Goal: Task Accomplishment & Management: Complete application form

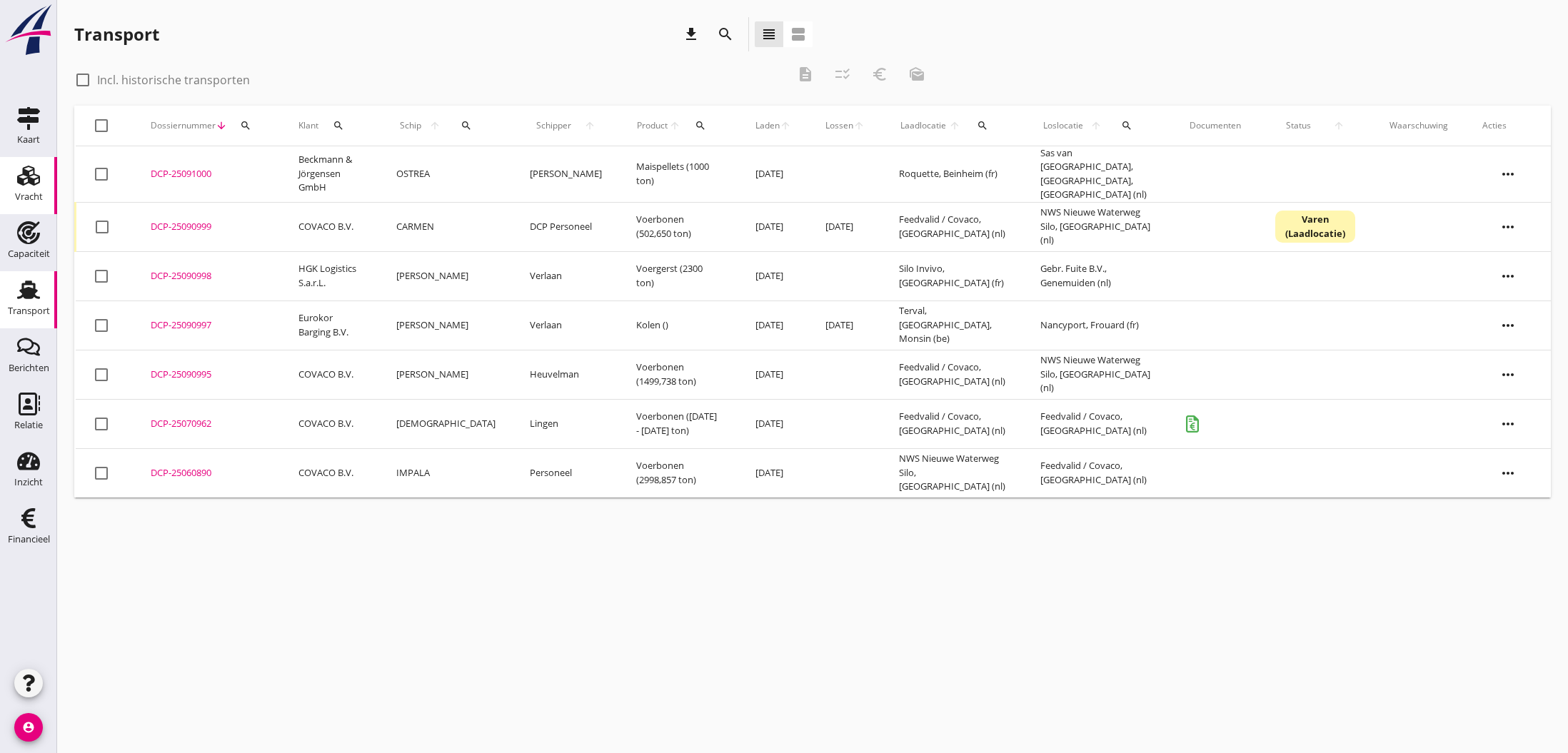
click at [27, 175] on use at bounding box center [28, 175] width 23 height 20
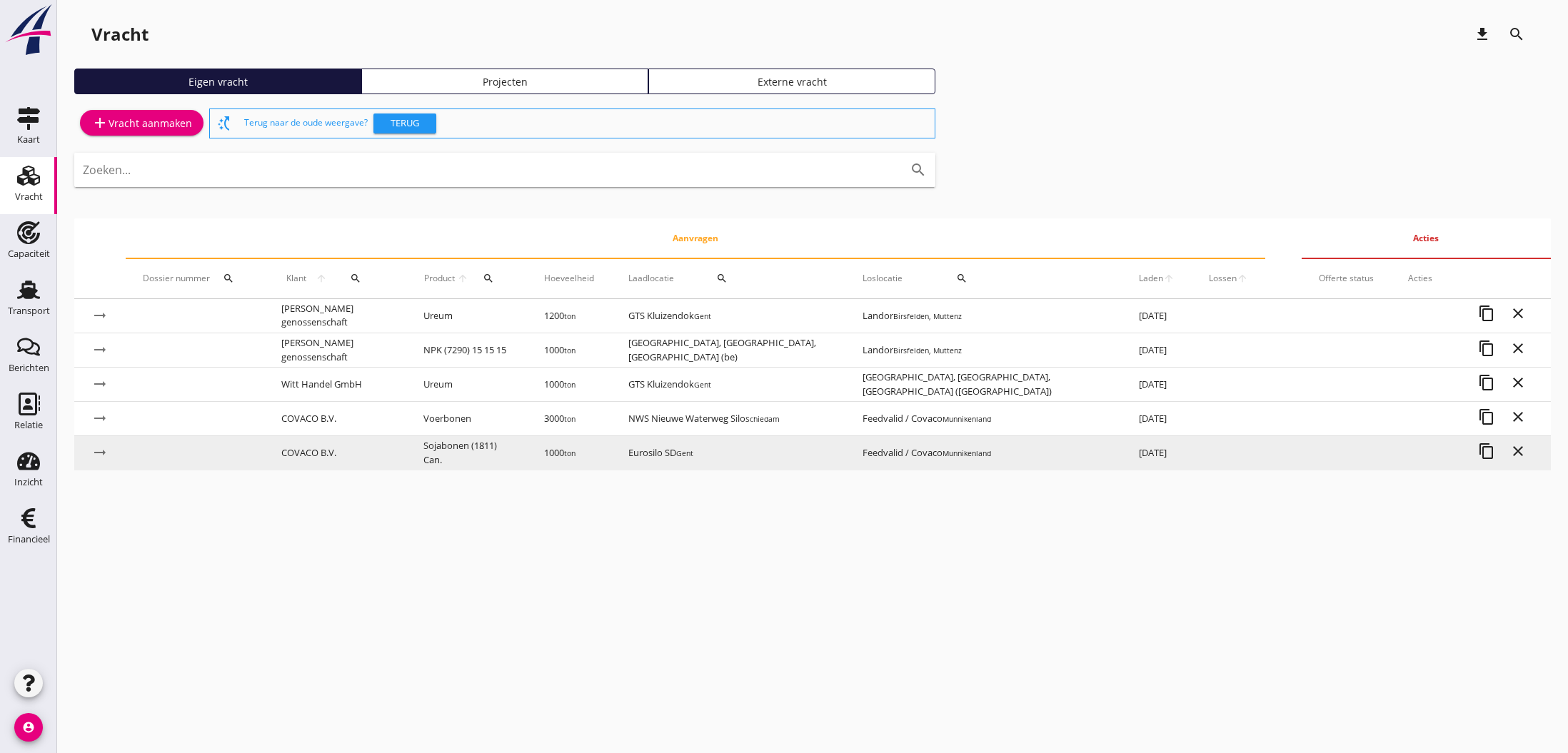
click at [310, 450] on td "COVACO B.V." at bounding box center [335, 453] width 142 height 34
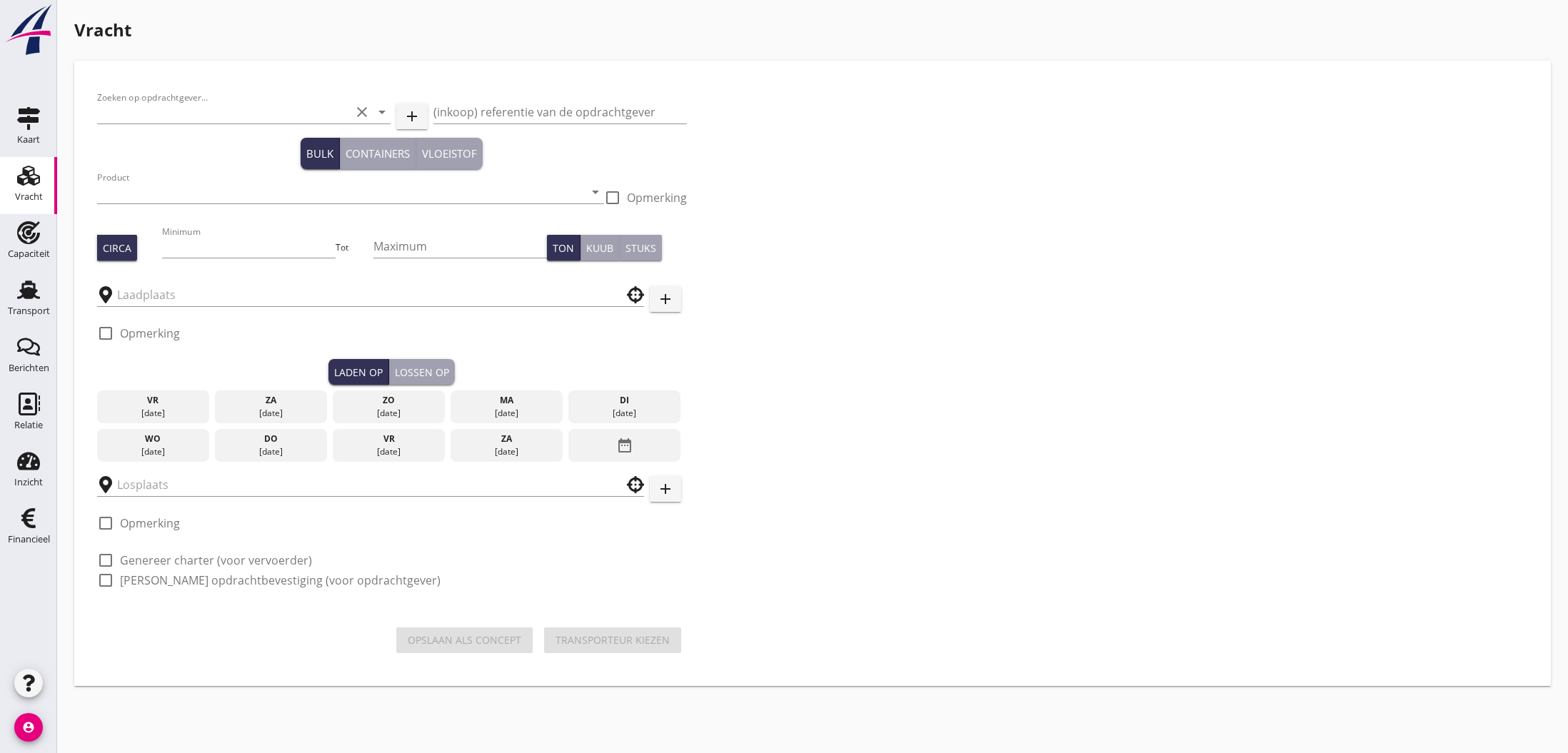
type input "COVACO B.V."
type input "Sojabonen (1811) Can."
type input "1000"
type input "Eurosilo SD"
type input "Feedvalid / Covaco"
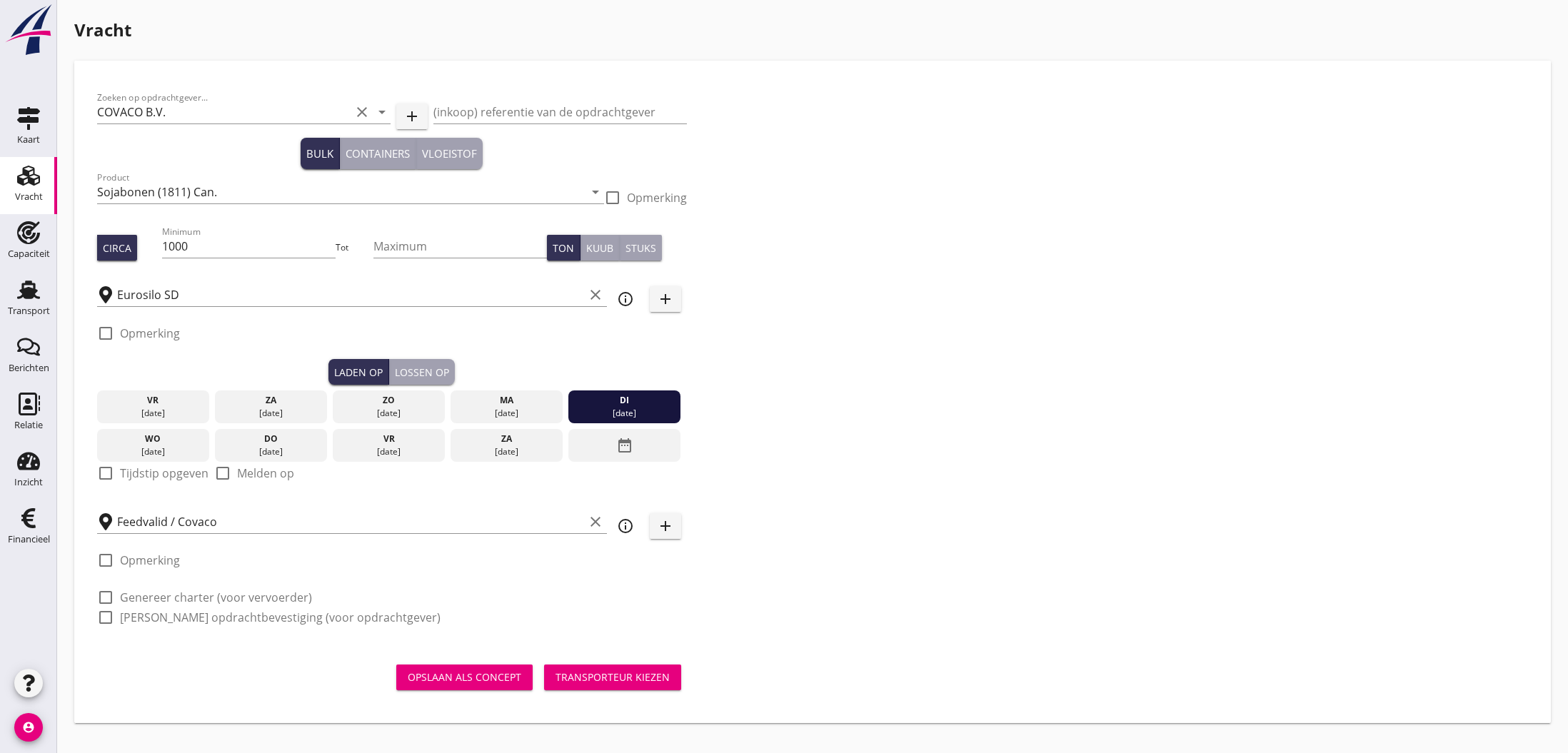
click at [109, 474] on div at bounding box center [106, 474] width 25 height 25
checkbox input "true"
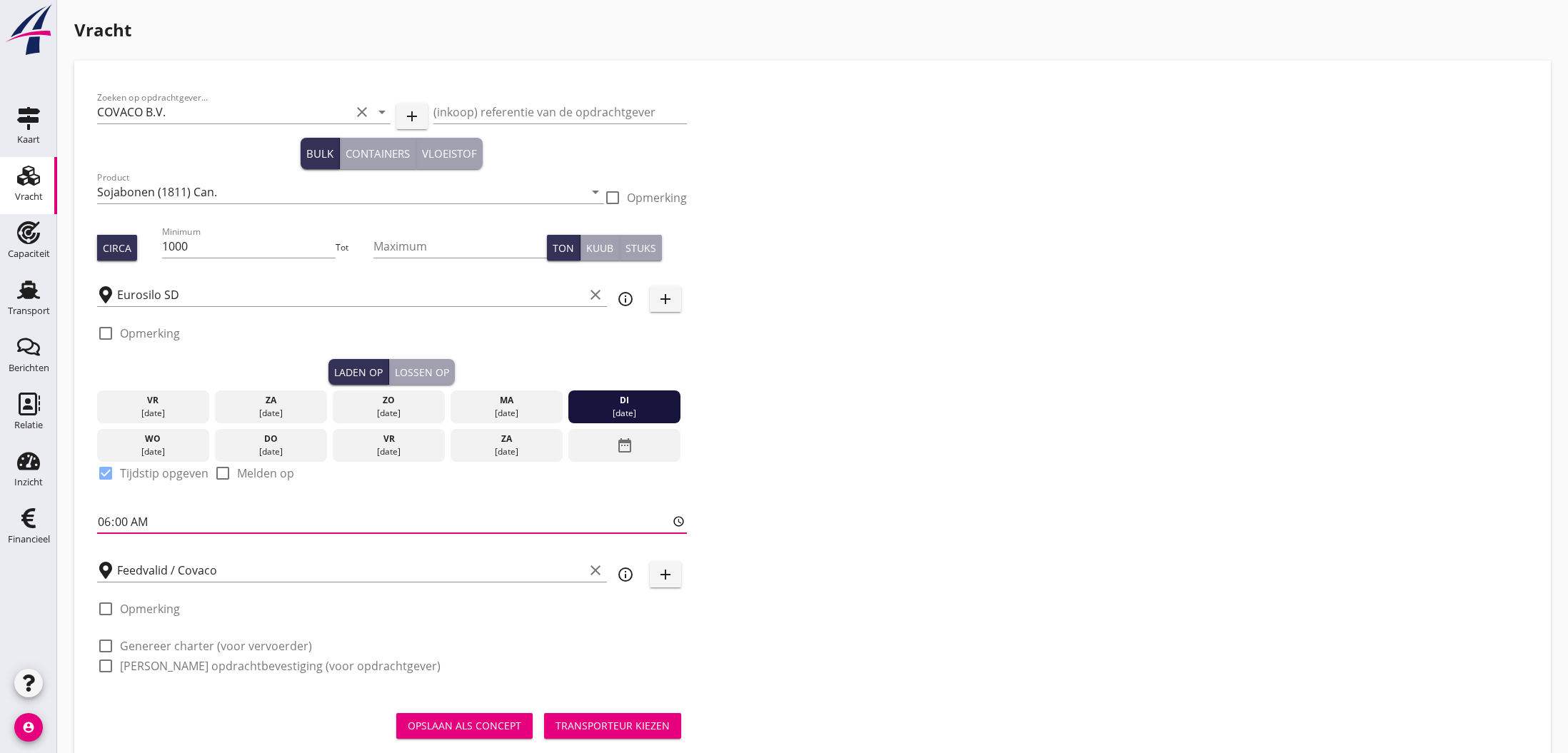
click at [107, 528] on input "06:00" at bounding box center [391, 522] width 589 height 23
type input "18:00"
click at [163, 663] on label "[PERSON_NAME] opdrachtbevestiging (voor opdrachtgever)" at bounding box center [280, 665] width 320 height 14
checkbox input "true"
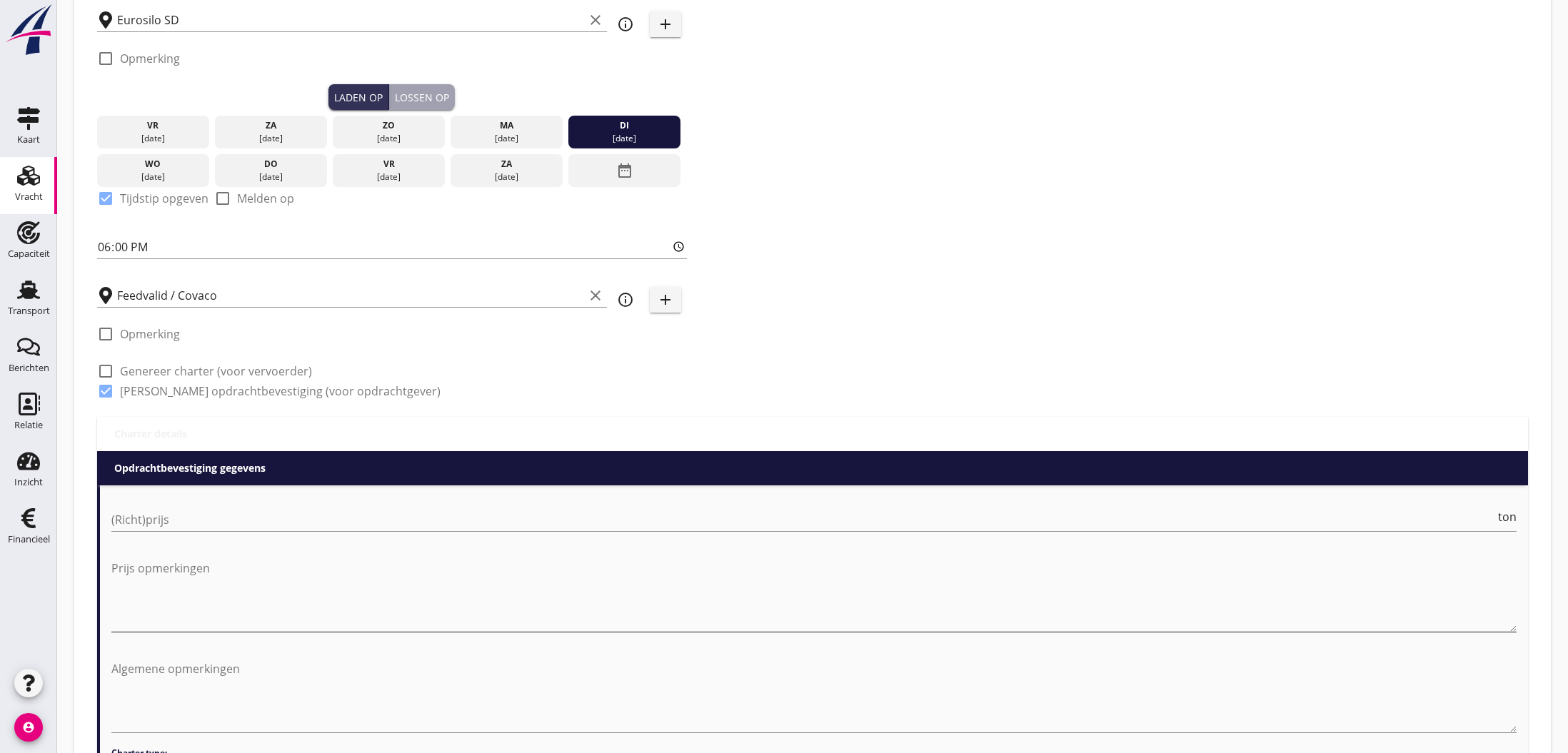
scroll to position [278, 0]
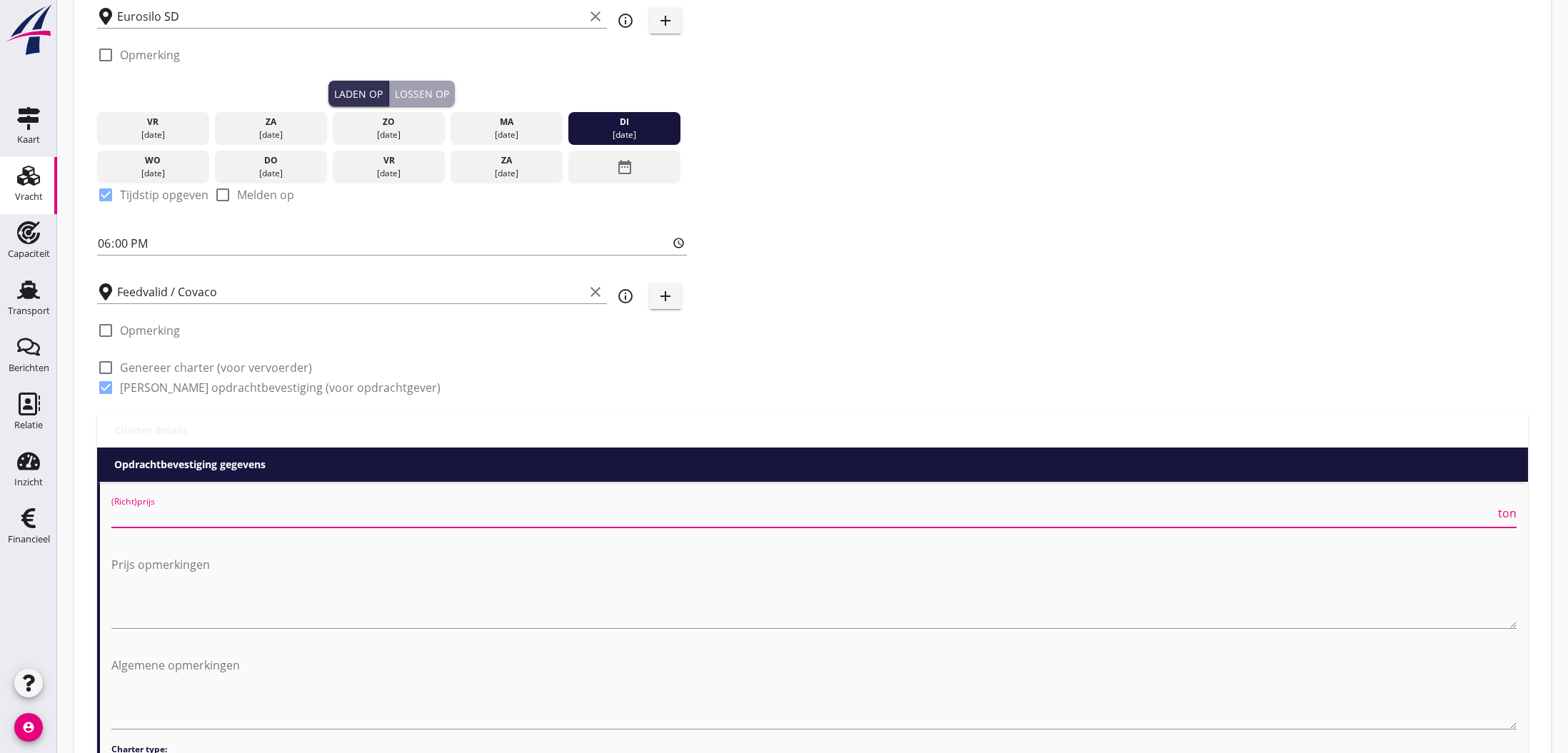
click at [167, 516] on input "(Richt)prijs" at bounding box center [803, 516] width 1383 height 23
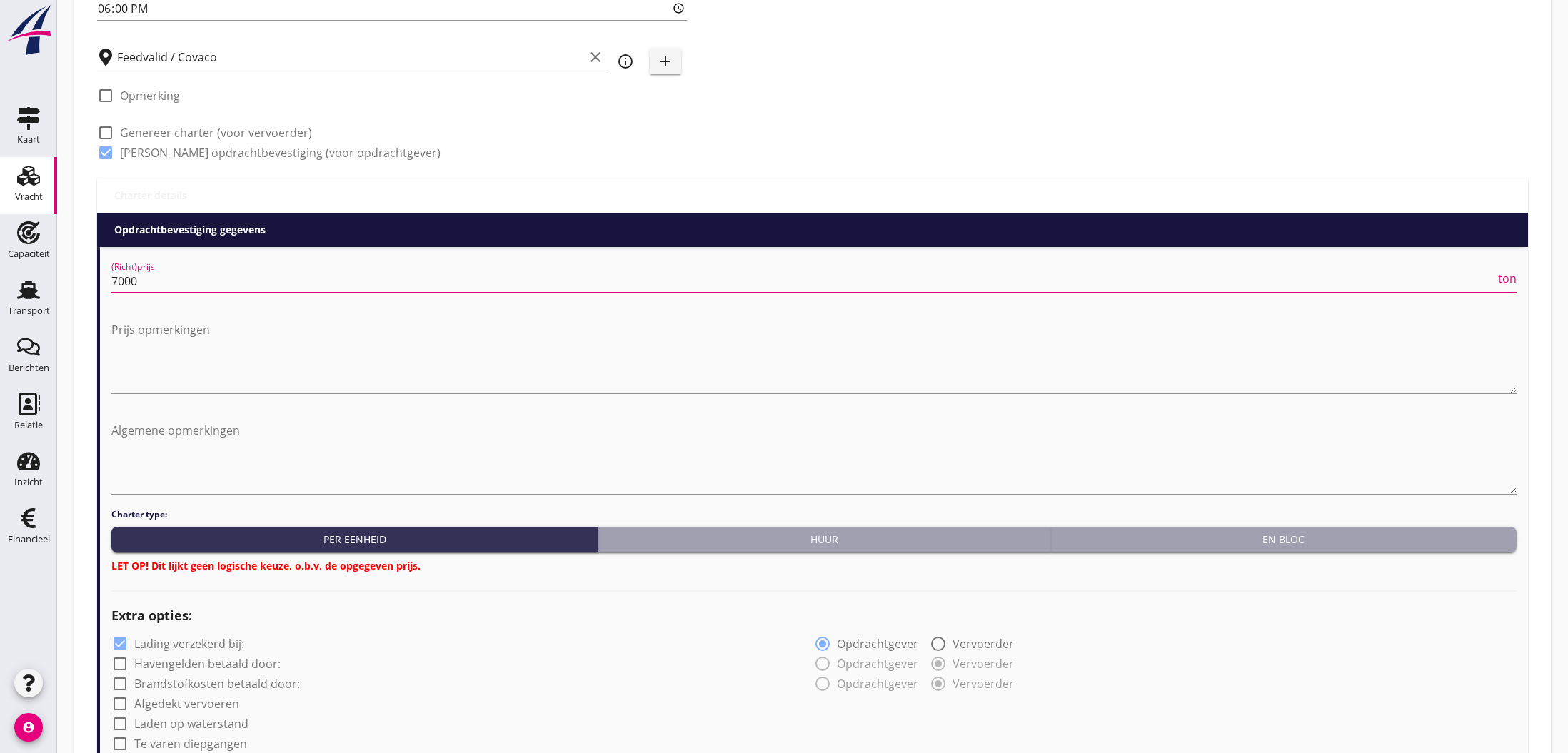
scroll to position [547, 0]
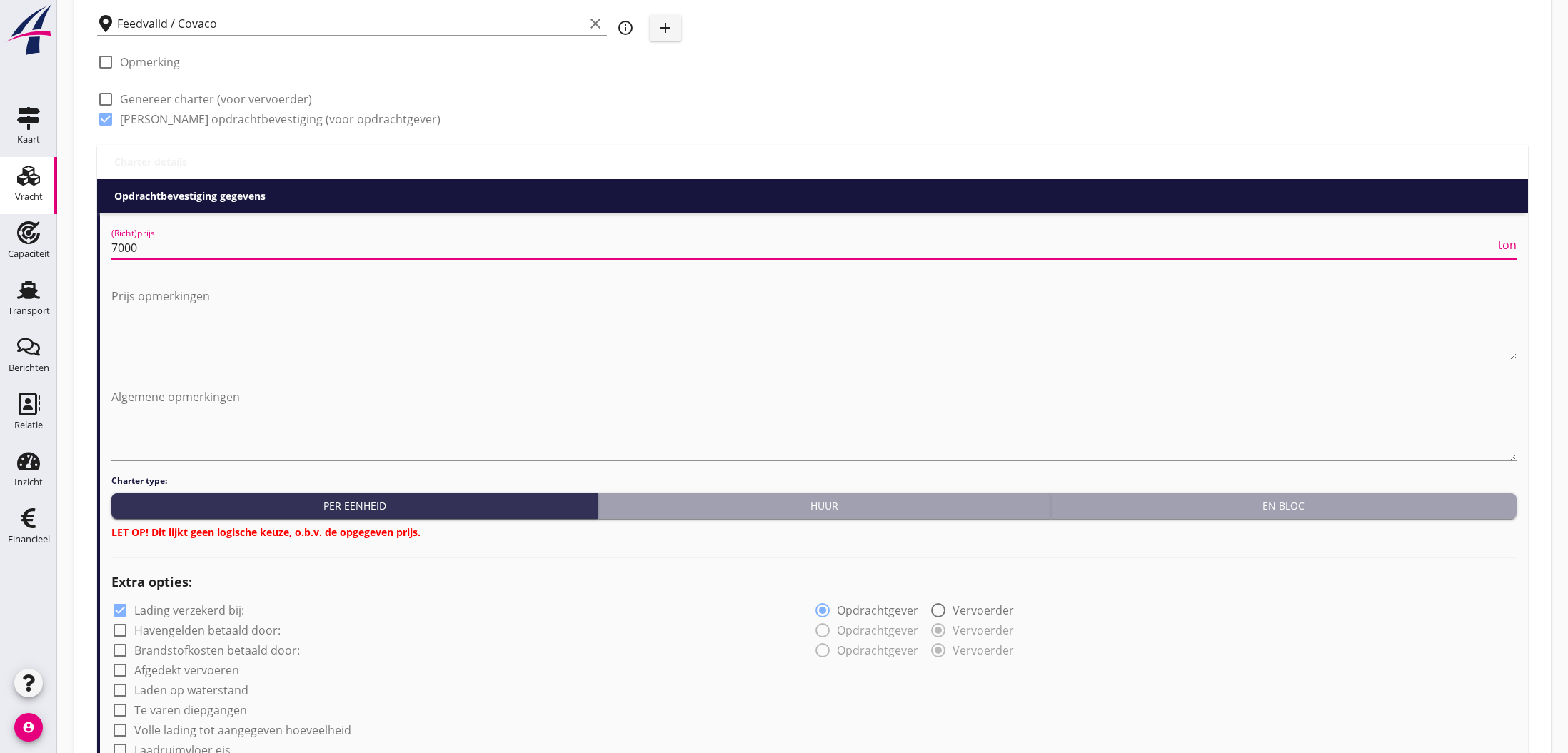
type input "7000"
click at [1294, 509] on div "En bloc" at bounding box center [1283, 506] width 454 height 15
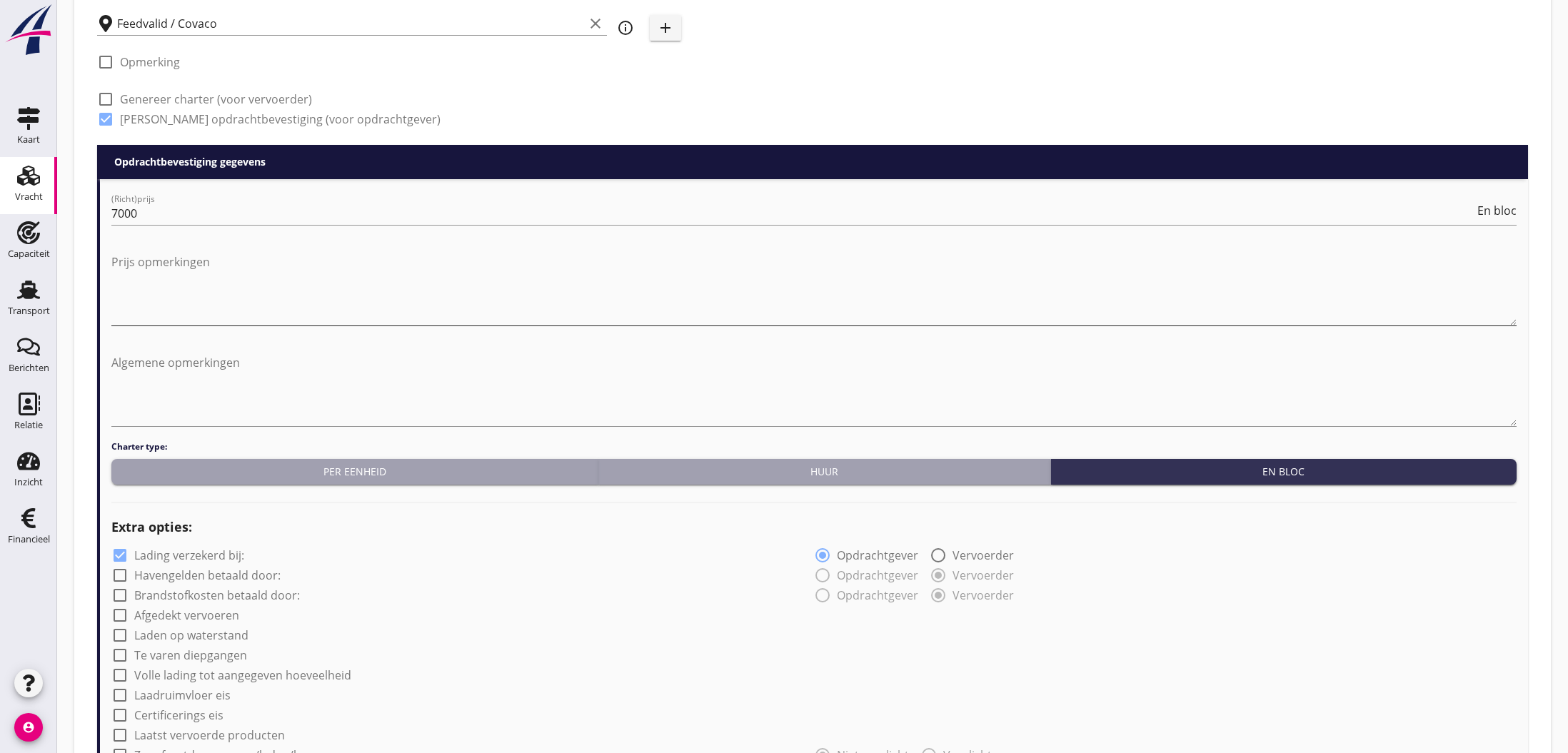
click at [171, 278] on textarea "Prijs opmerkingen" at bounding box center [814, 287] width 1405 height 75
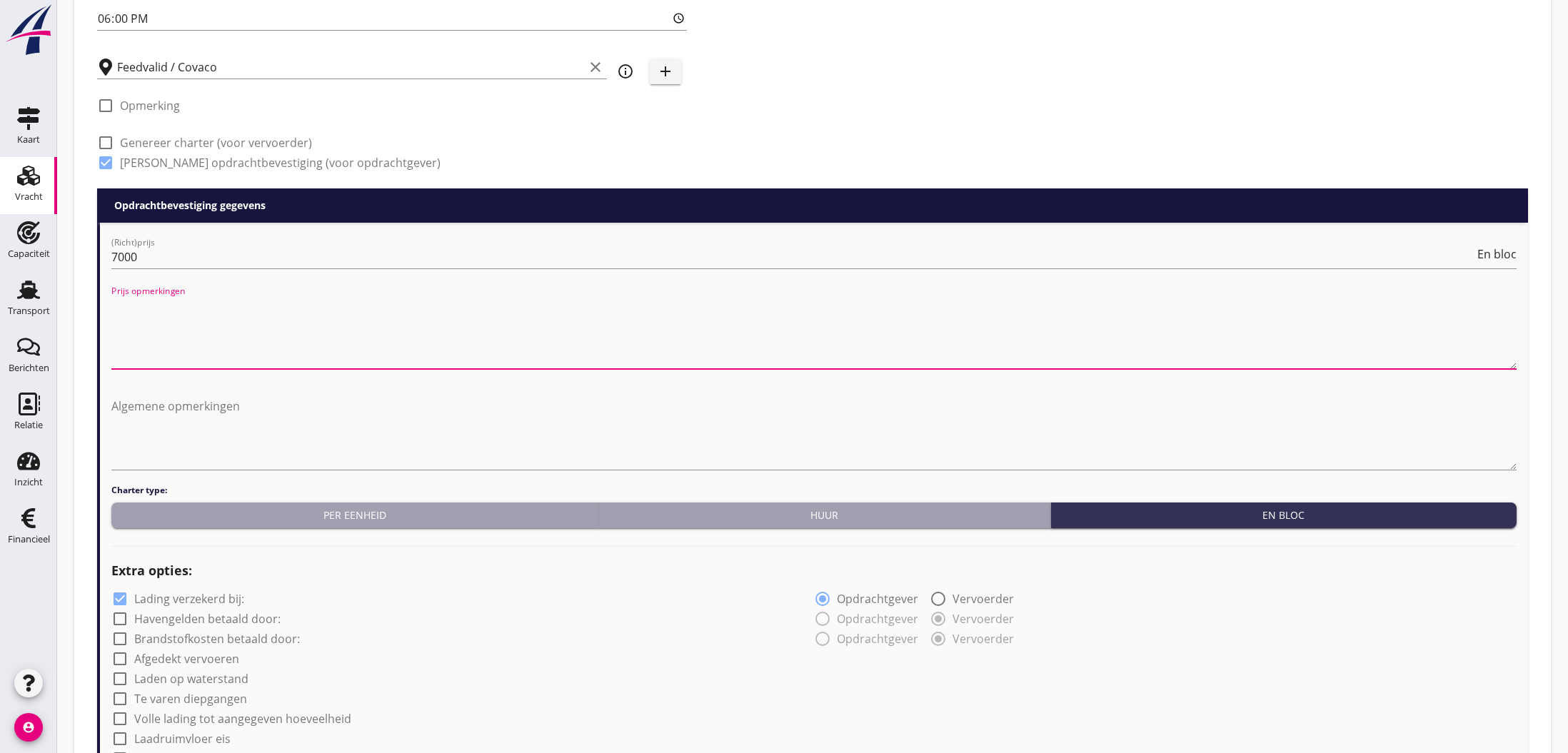
scroll to position [500, 0]
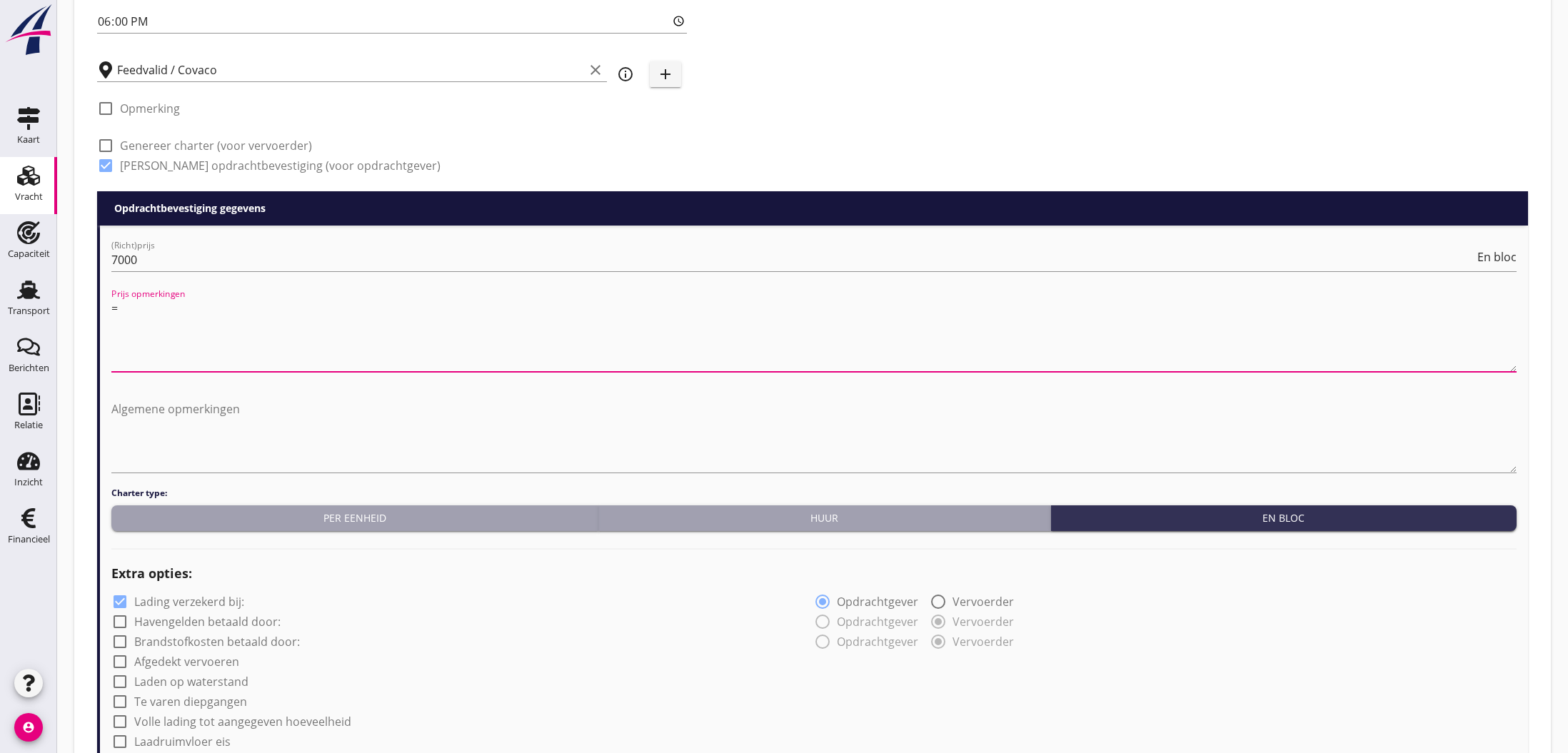
type textarea "="
type textarea "+Fee"
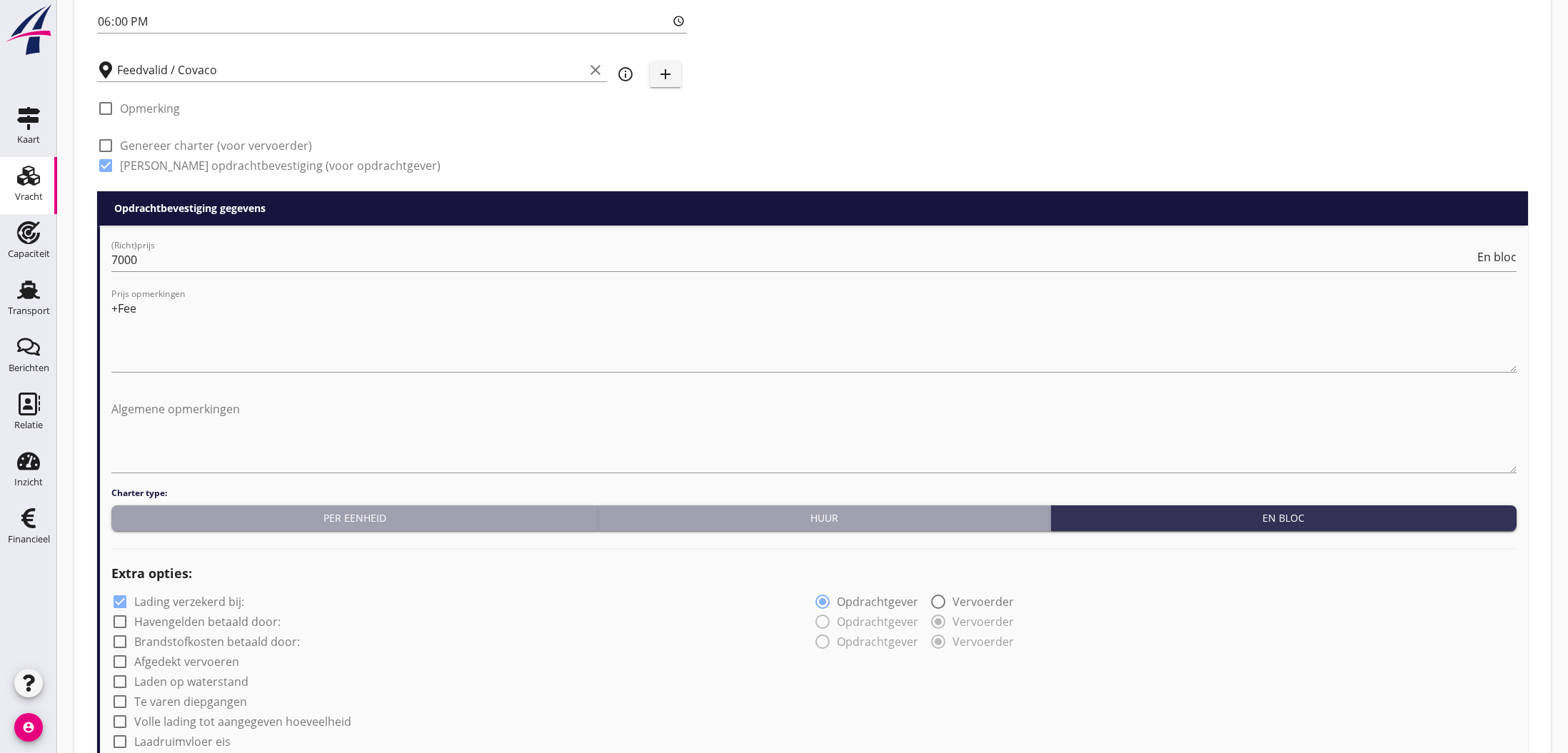
drag, startPoint x: 174, startPoint y: 620, endPoint x: 179, endPoint y: 635, distance: 15.8
click at [175, 620] on label "Havengelden betaald door:" at bounding box center [207, 621] width 146 height 14
checkbox input "true"
click at [179, 641] on label "Brandstofkosten betaald door:" at bounding box center [217, 641] width 166 height 14
checkbox input "true"
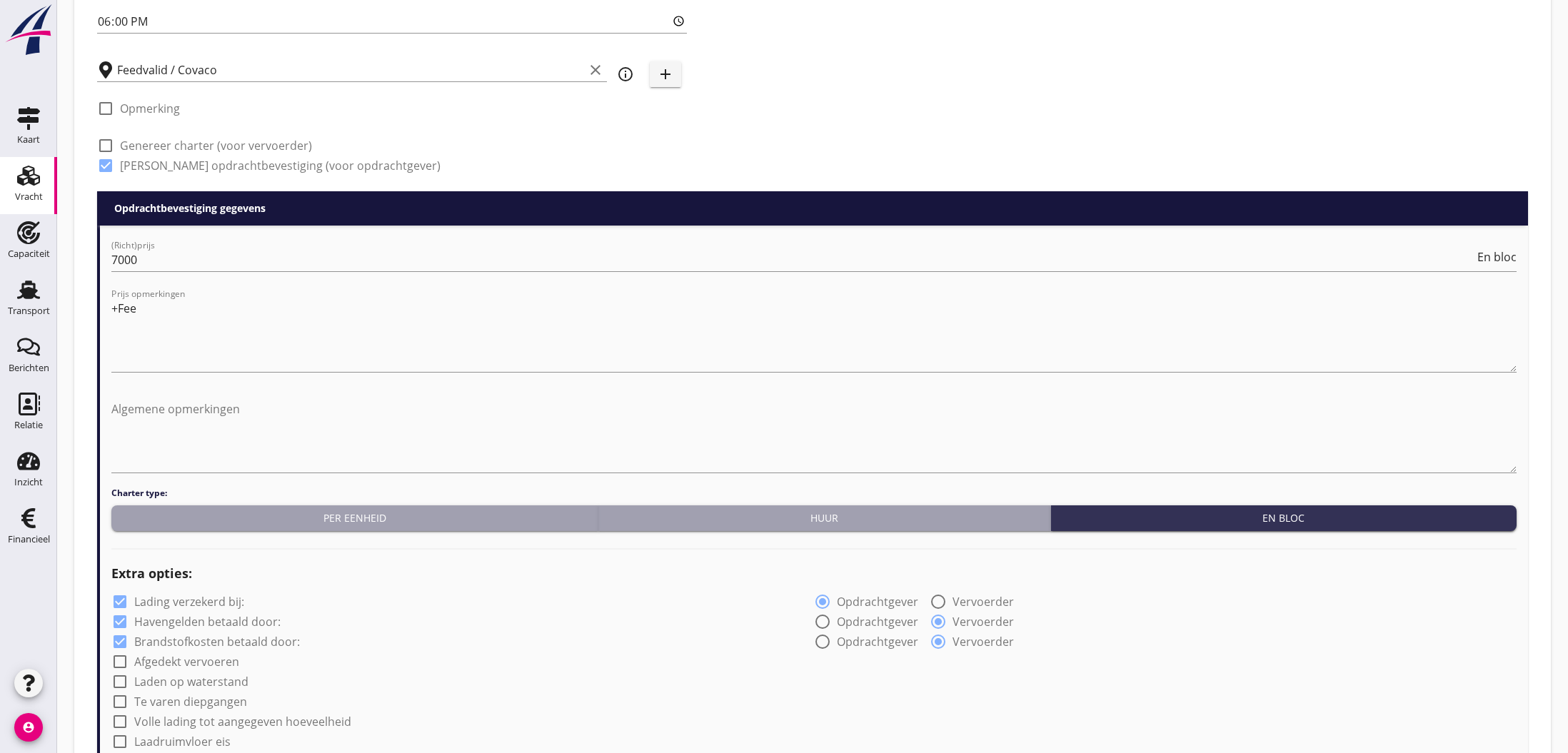
click at [180, 659] on label "Afgedekt vervoeren" at bounding box center [187, 661] width 105 height 14
checkbox input "true"
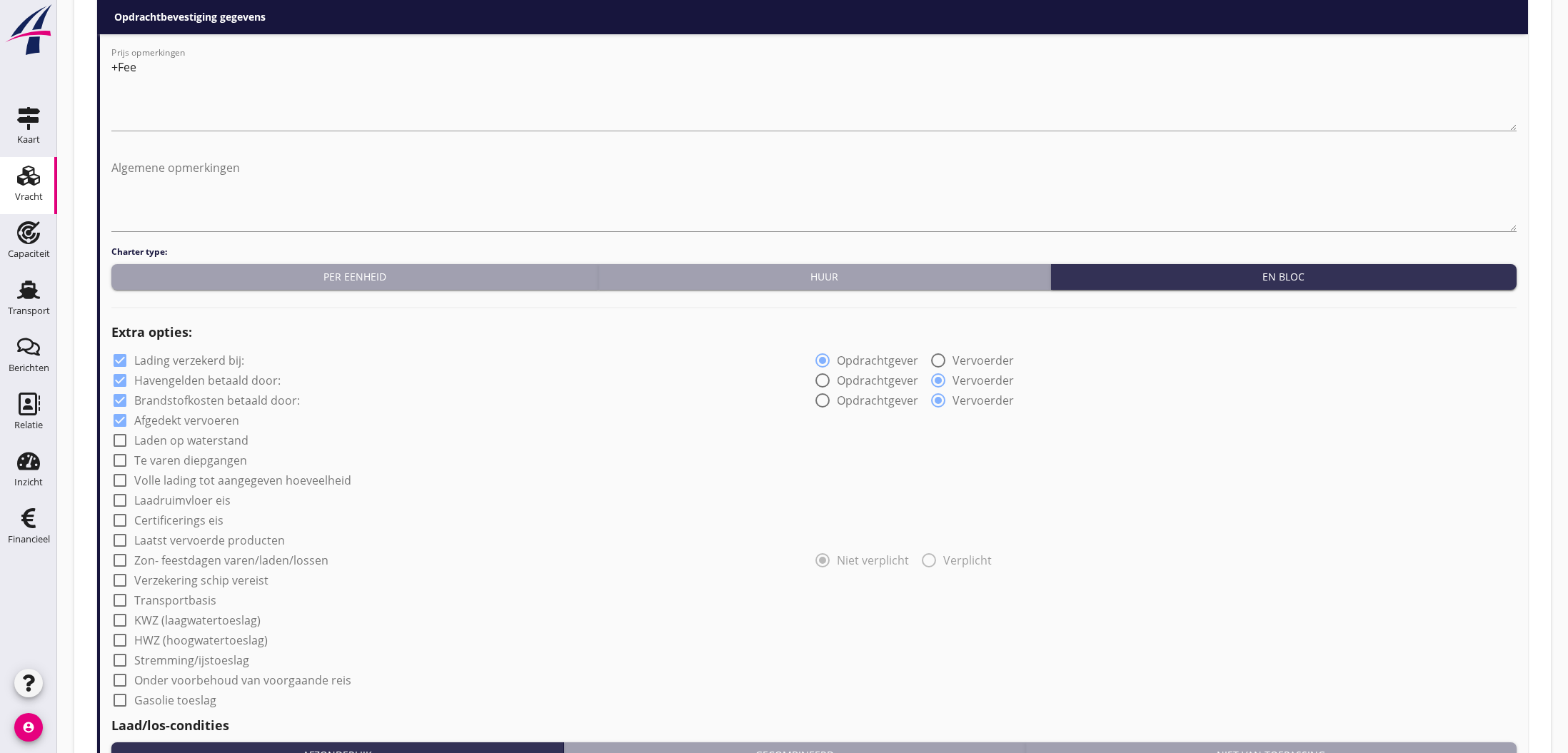
scroll to position [744, 0]
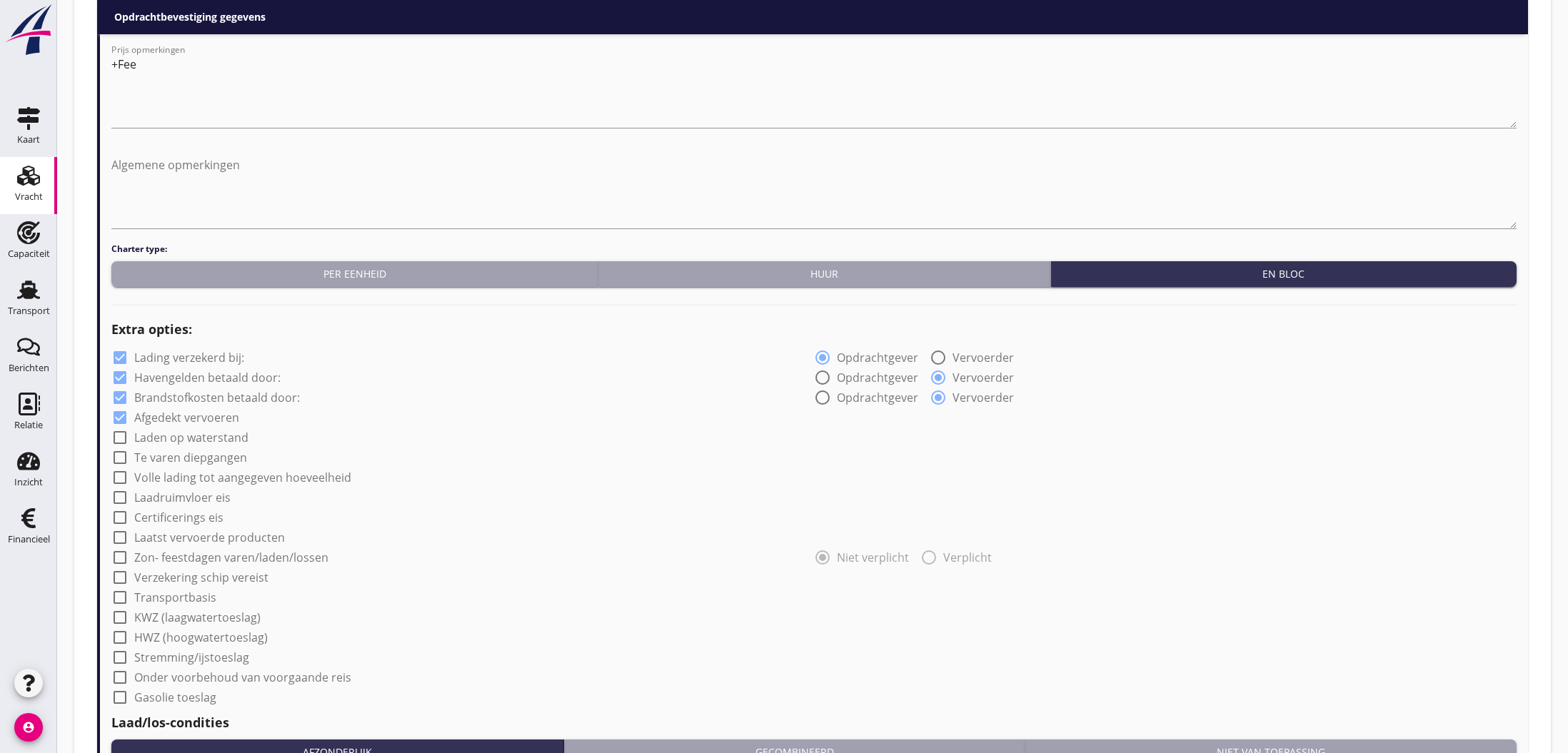
click at [176, 519] on label "Certificerings eis" at bounding box center [179, 517] width 89 height 14
checkbox input "true"
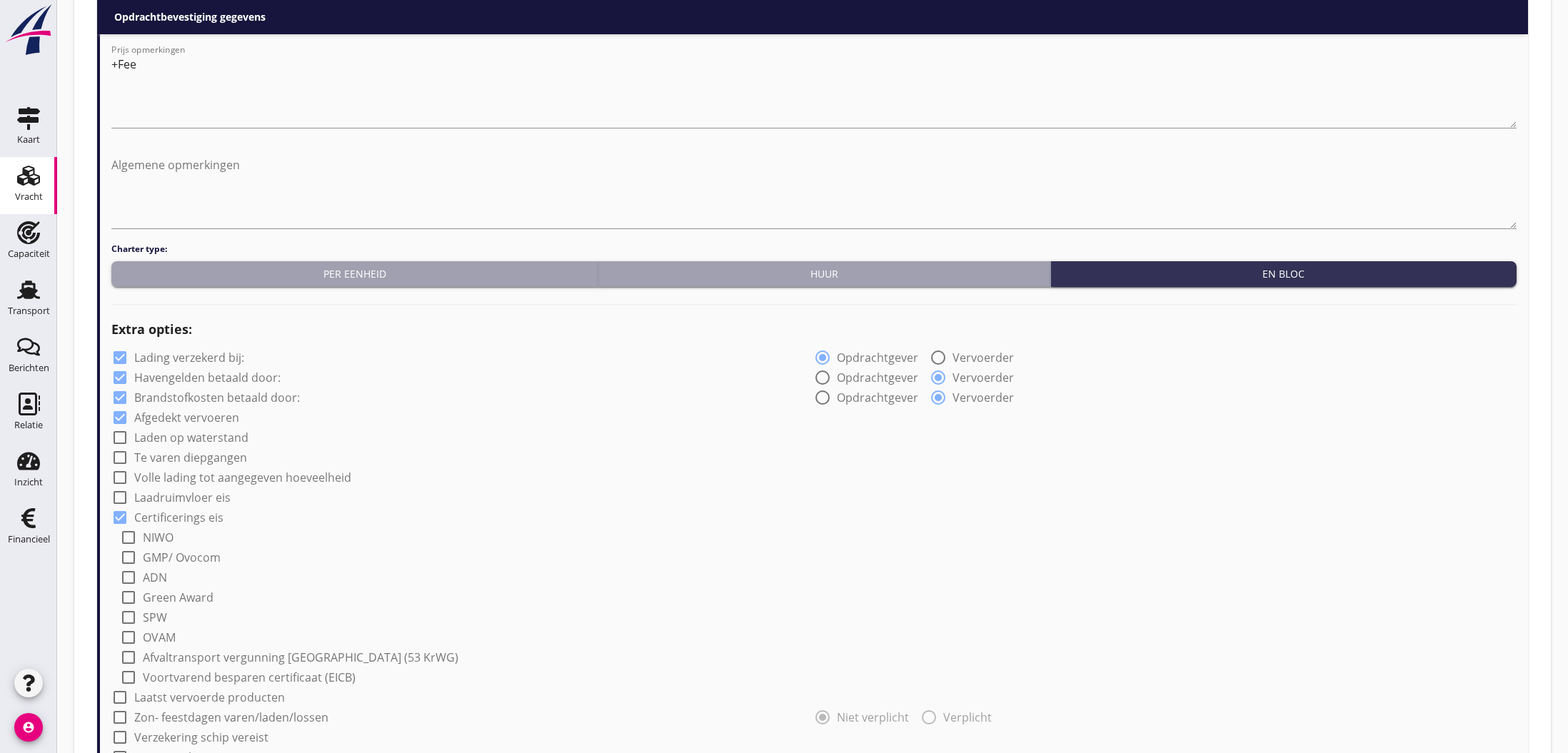
click at [172, 558] on label "GMP/ Ovocom" at bounding box center [182, 557] width 78 height 14
checkbox input "true"
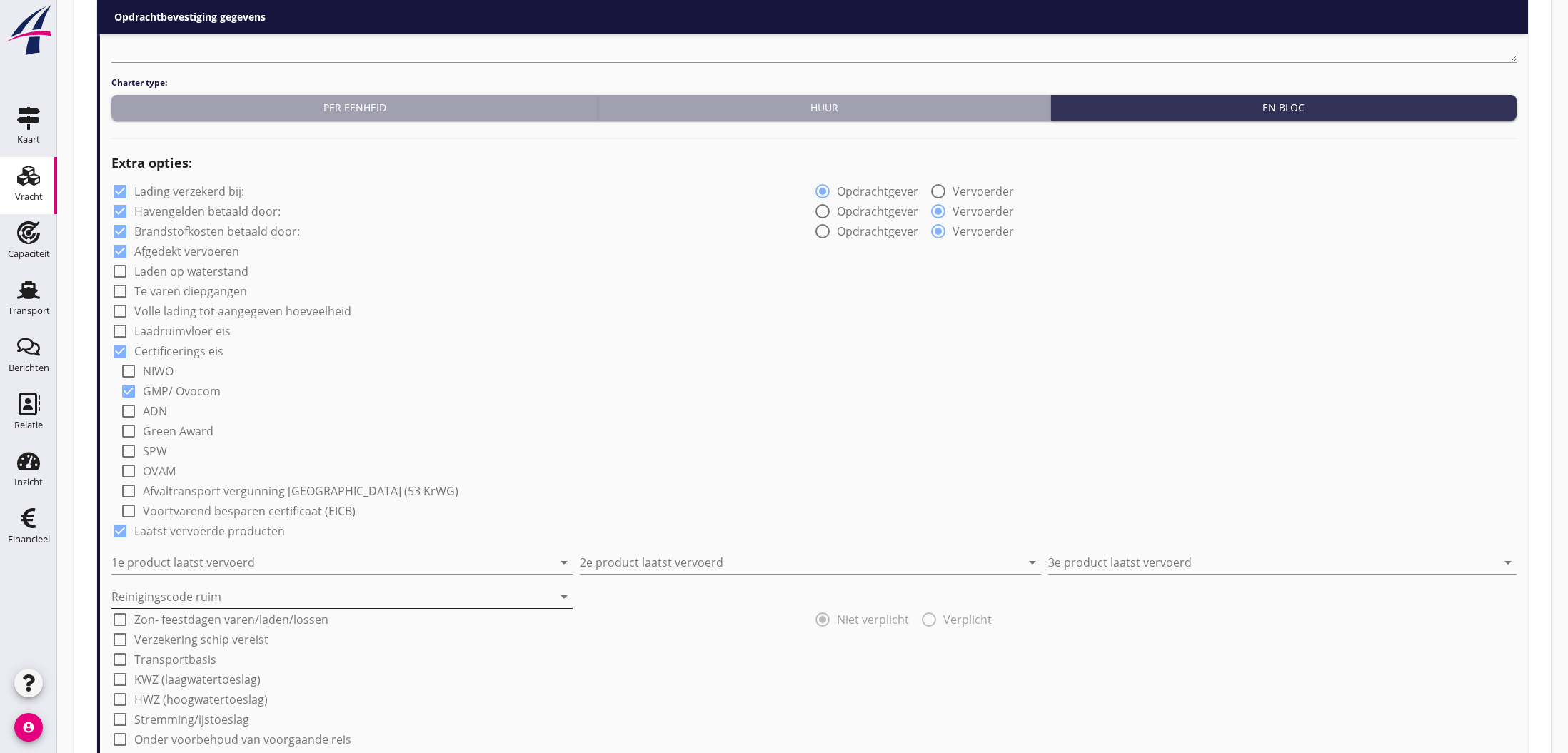
scroll to position [924, 0]
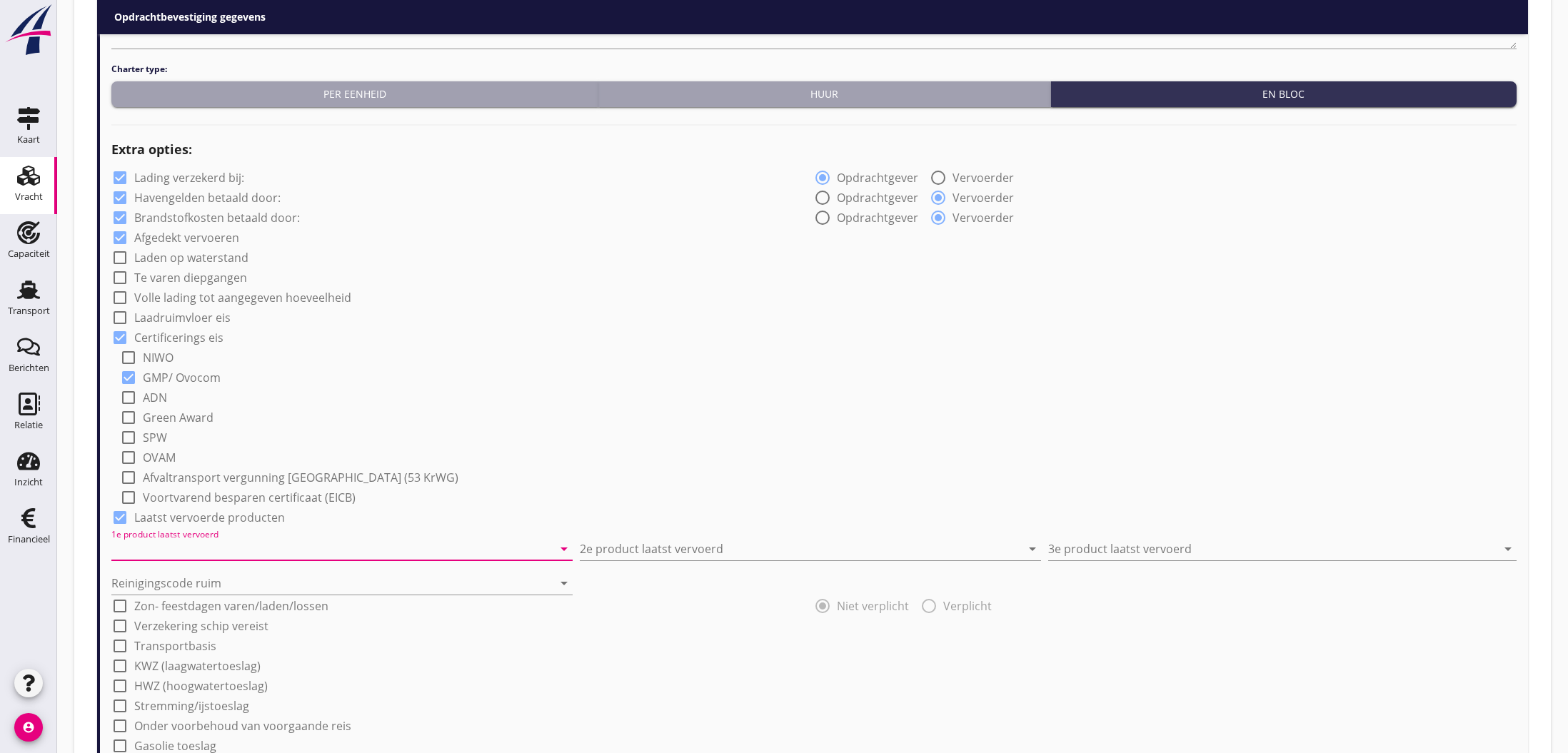
click at [207, 550] on input "1e product laatst vervoerd" at bounding box center [333, 548] width 442 height 23
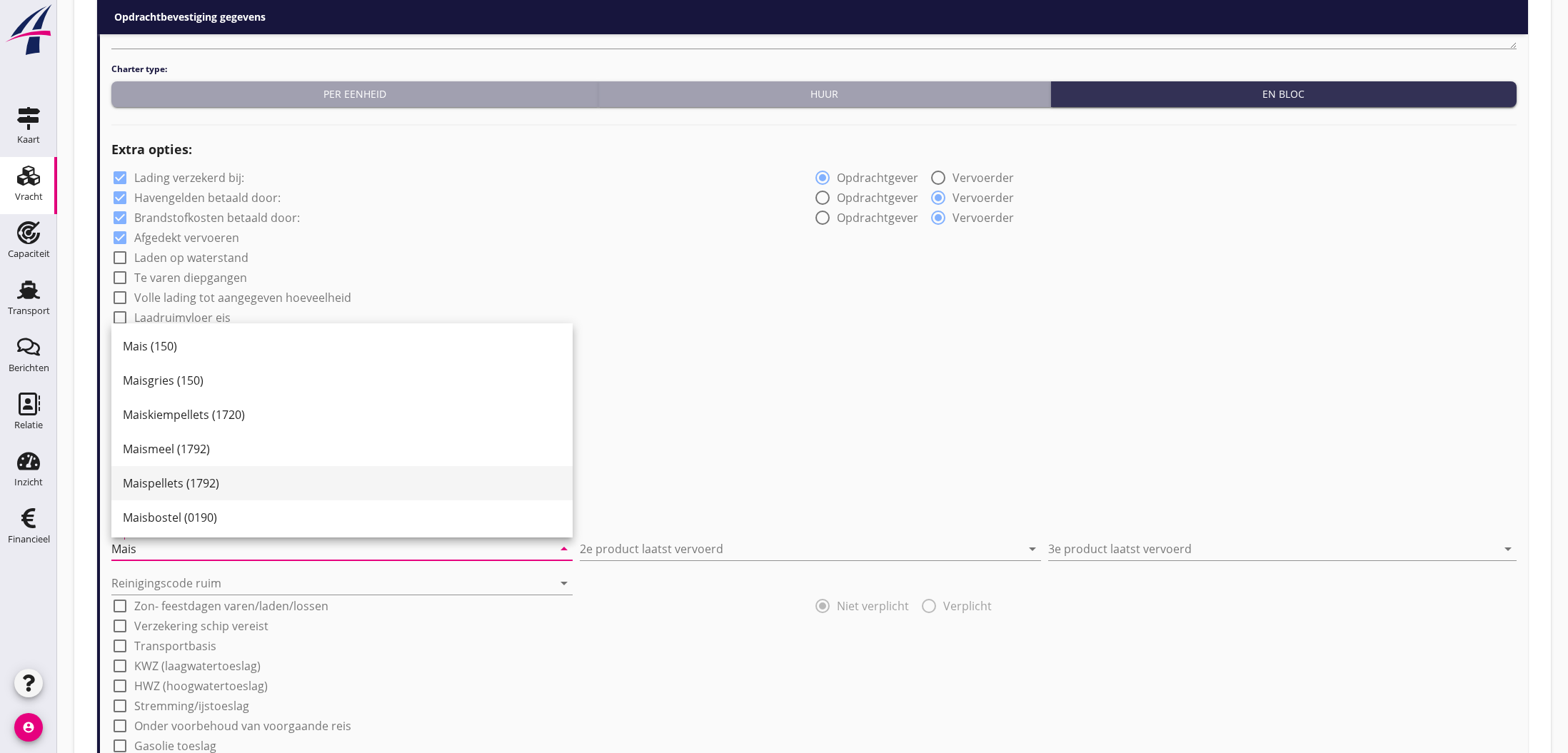
click at [202, 487] on div "Maispellets (1792)" at bounding box center [342, 483] width 439 height 17
type input "Maispellets (1792)"
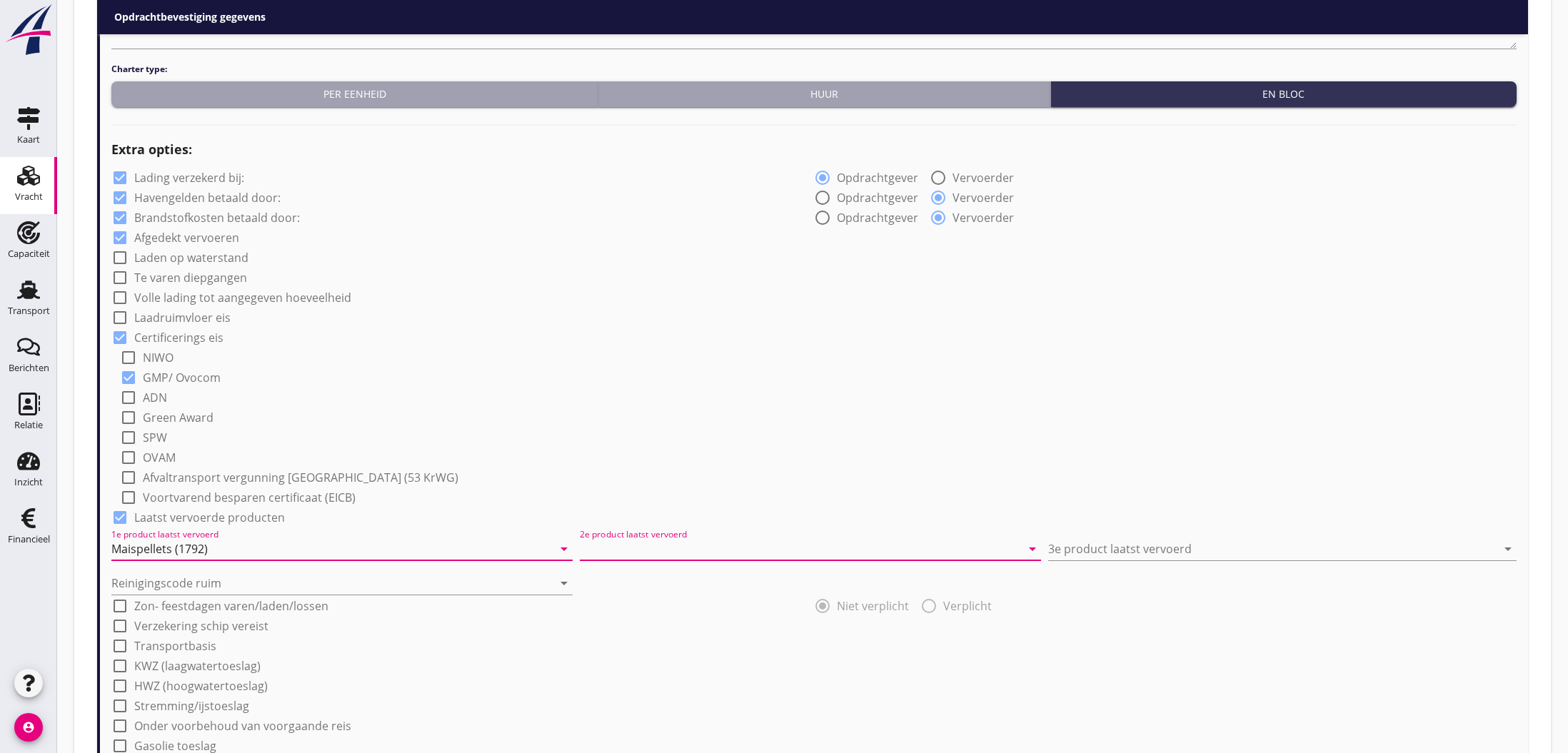
click at [720, 549] on input "2e product laatst vervoerd" at bounding box center [801, 548] width 442 height 23
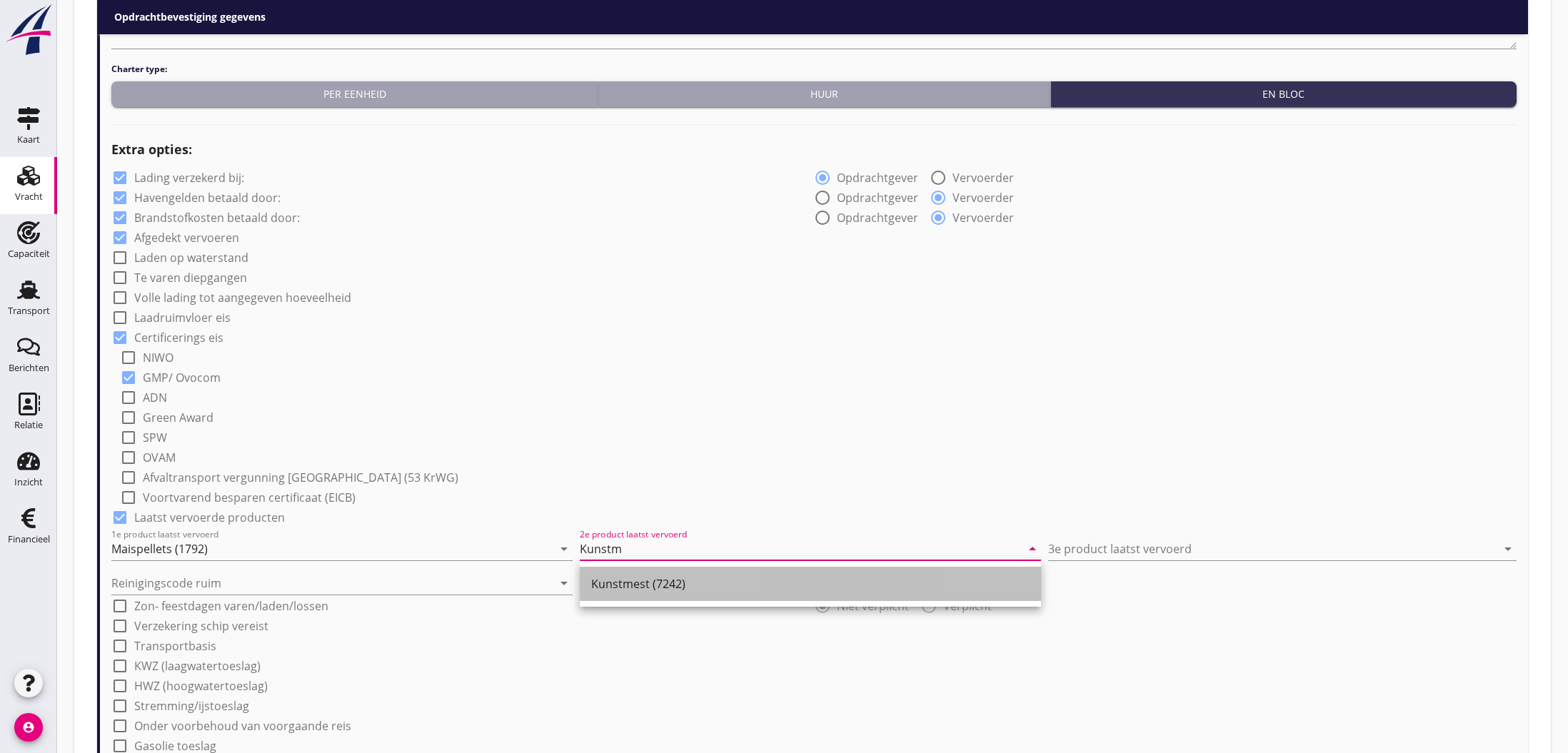
click at [671, 590] on div "Kunstmest (7242)" at bounding box center [810, 583] width 439 height 17
type input "Kunstmest (7242)"
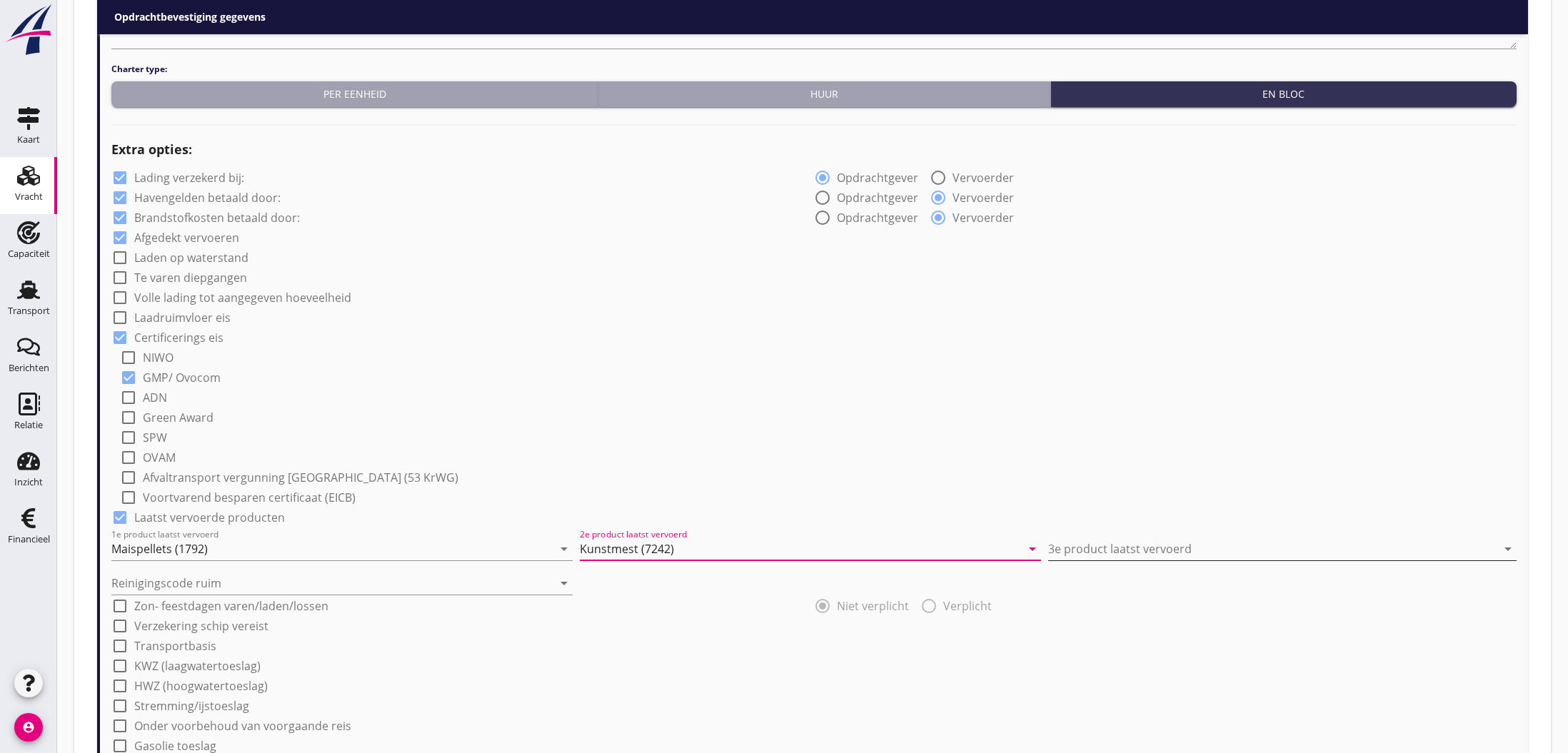
click at [1104, 549] on input "3e product laatst vervoerd" at bounding box center [1271, 548] width 448 height 23
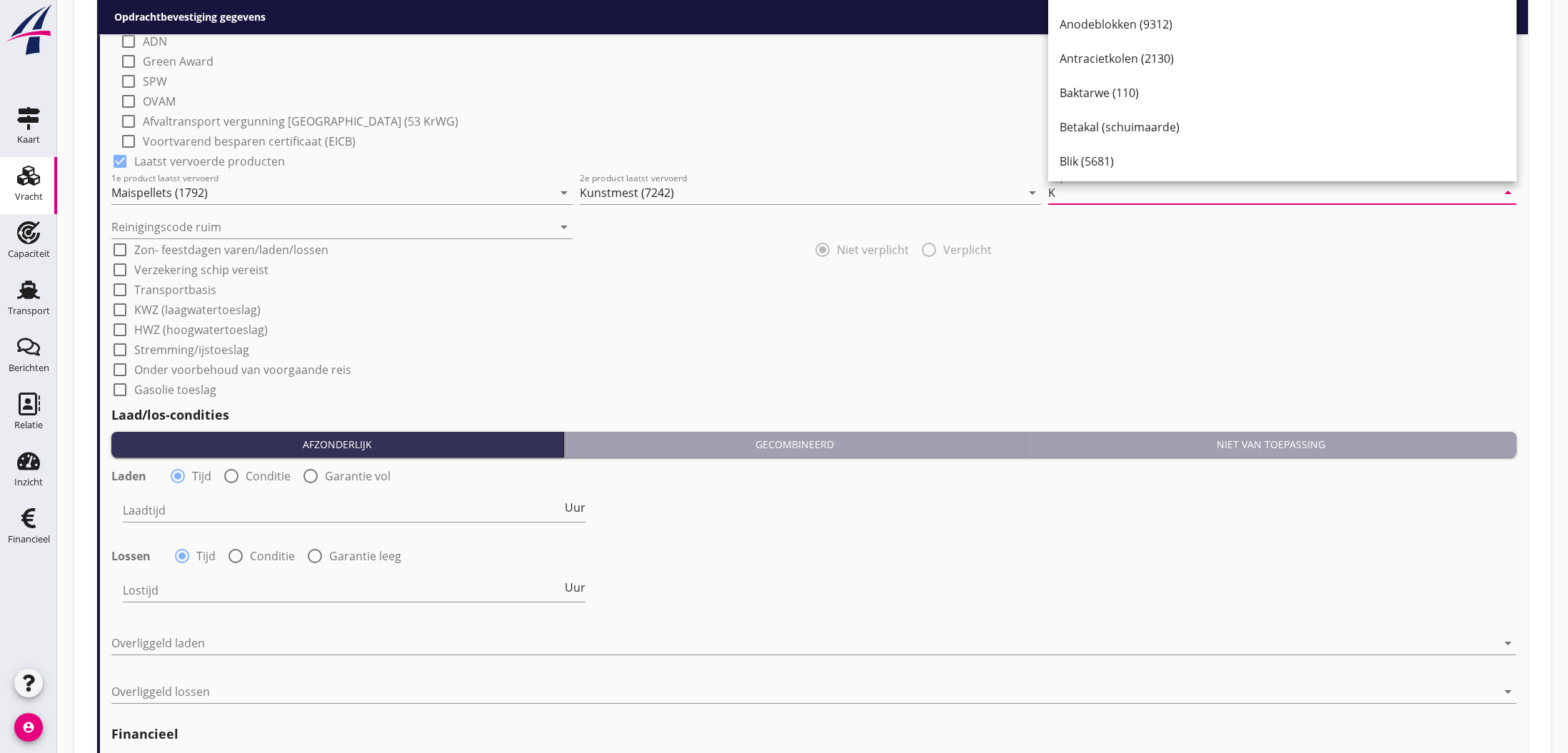
scroll to position [1281, 0]
type input "K"
click at [178, 515] on input "Laadtijd" at bounding box center [342, 510] width 439 height 23
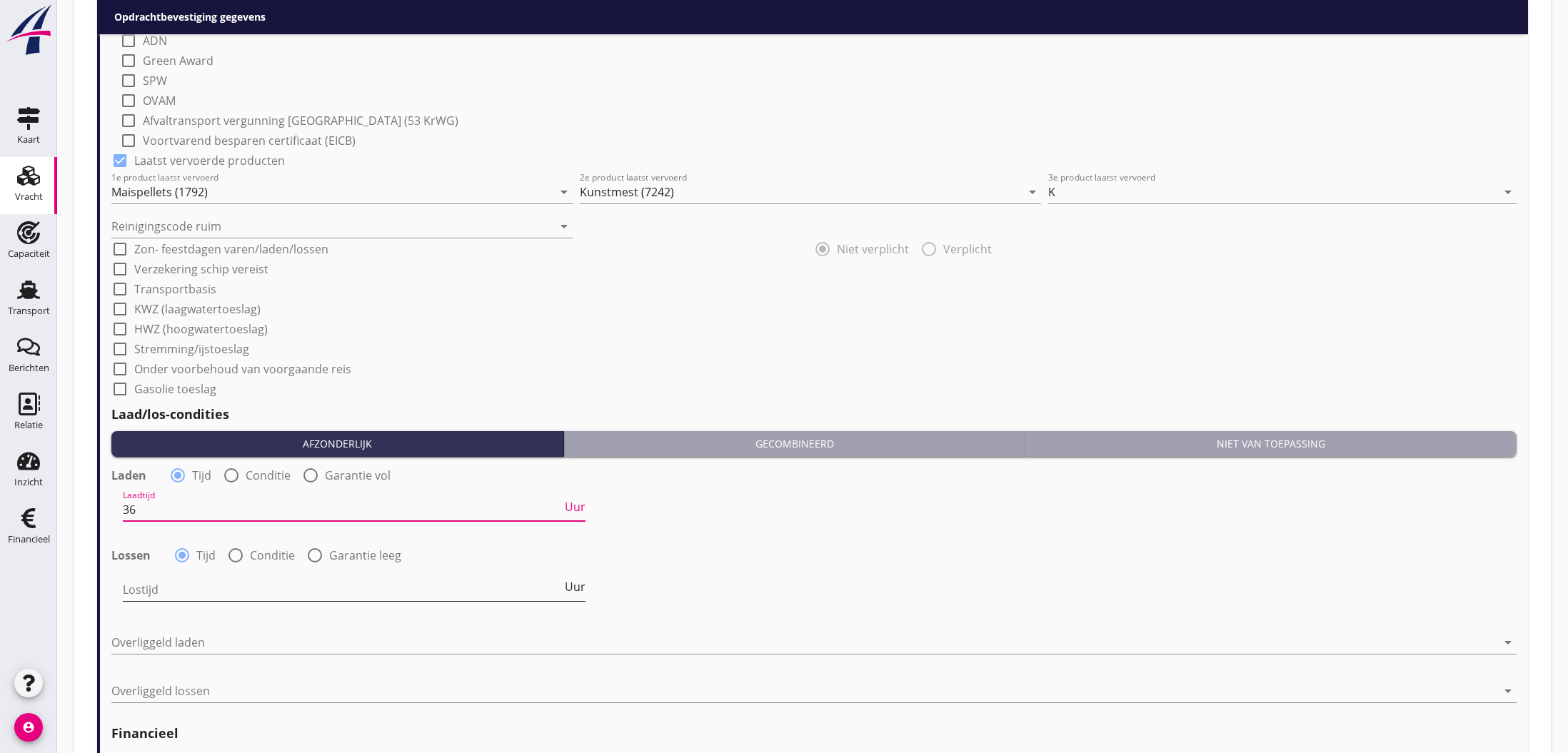
type input "36"
click at [172, 594] on input "Lostijd" at bounding box center [342, 589] width 439 height 23
click at [231, 557] on div at bounding box center [236, 555] width 25 height 25
radio input "false"
radio input "true"
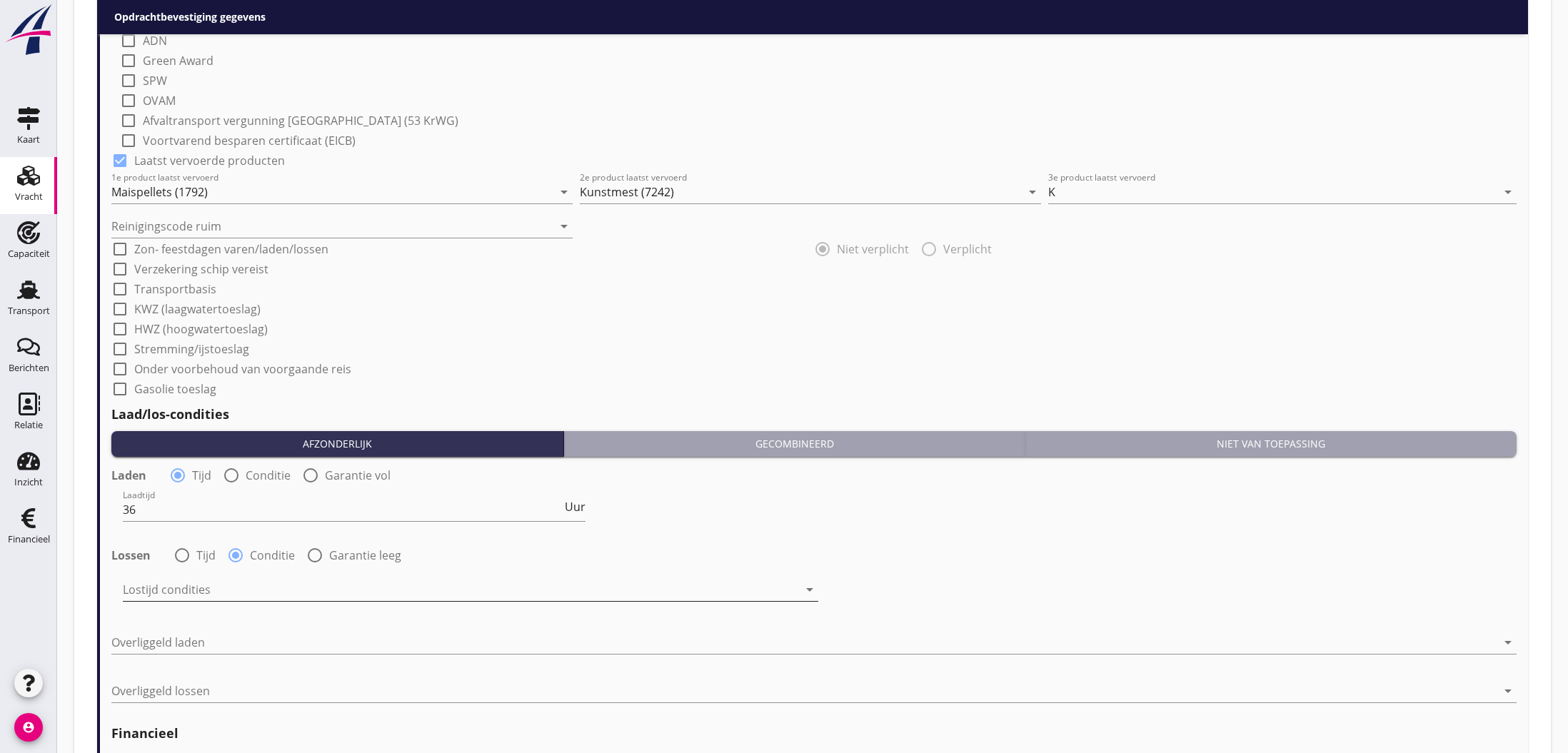
click at [219, 587] on div at bounding box center [460, 589] width 676 height 23
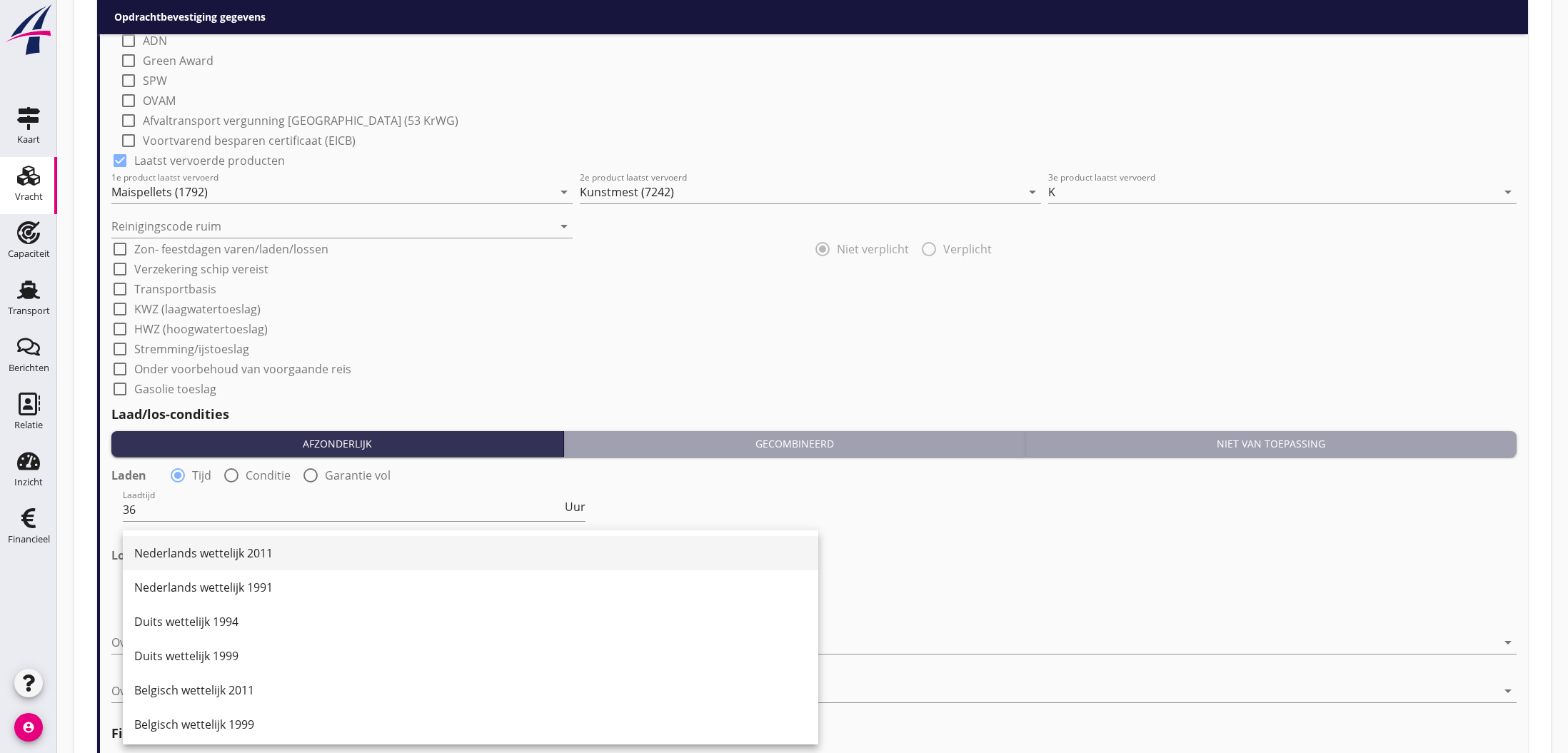
click at [222, 555] on div "Nederlands wettelijk 2011" at bounding box center [471, 553] width 673 height 17
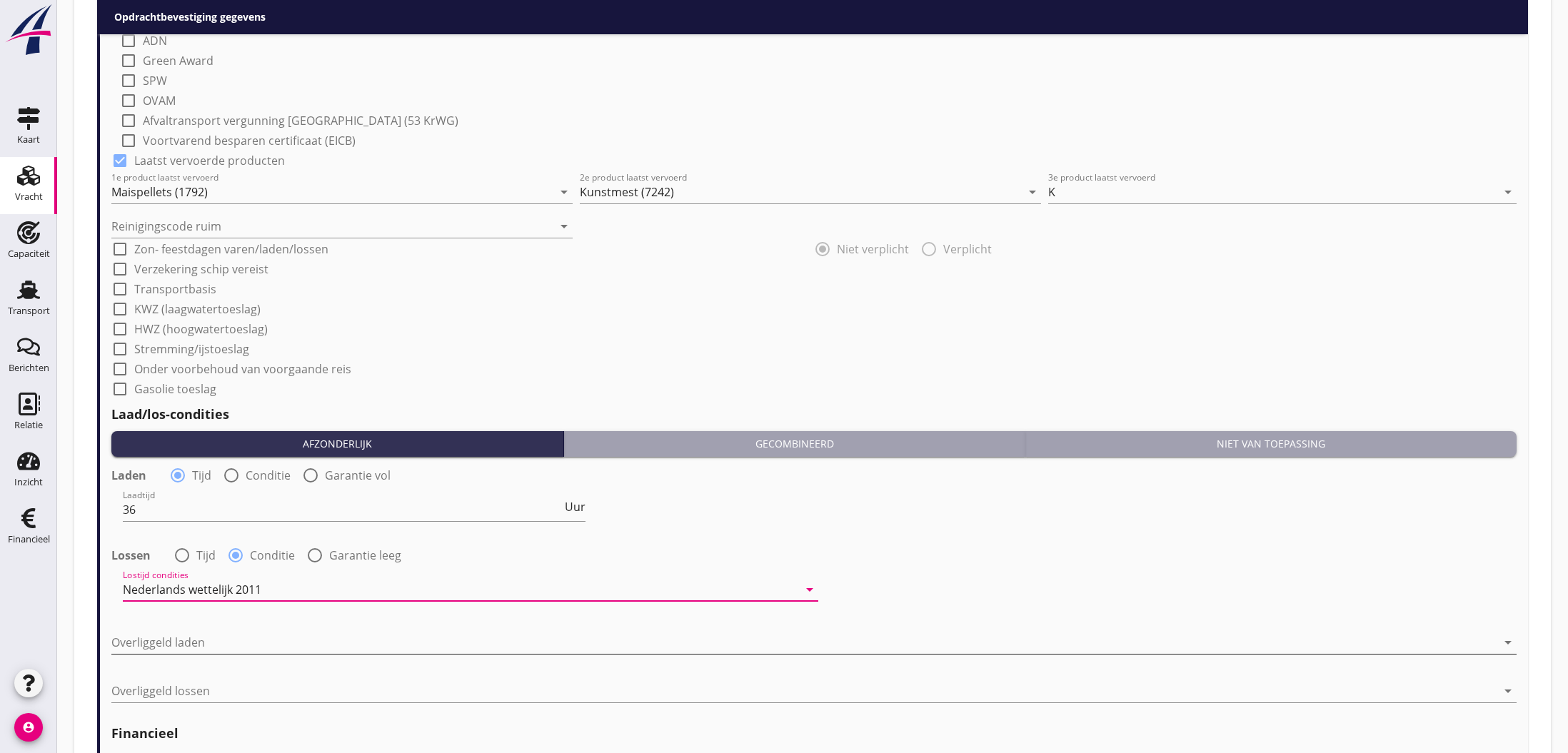
click at [209, 641] on div at bounding box center [804, 642] width 1385 height 23
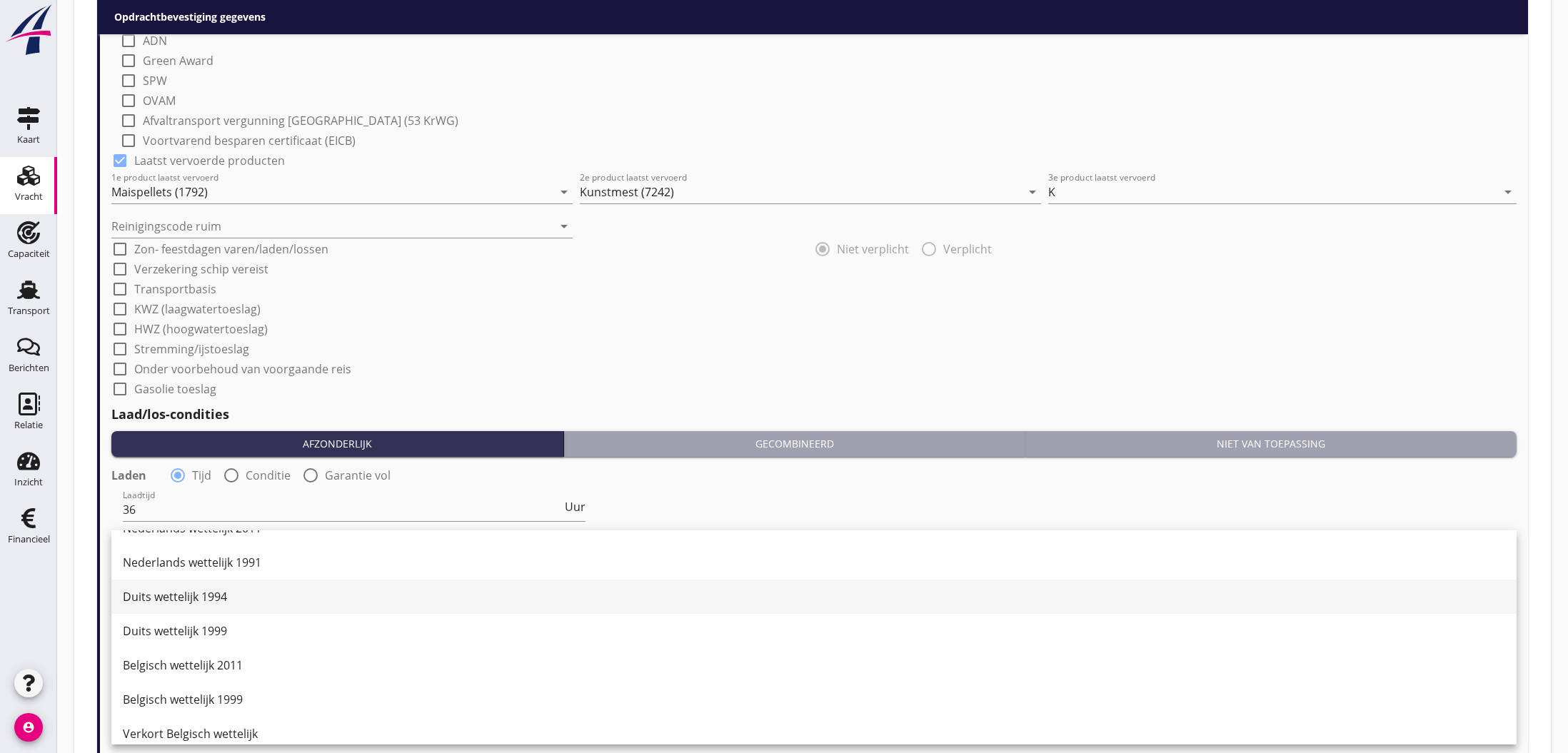
scroll to position [43, 0]
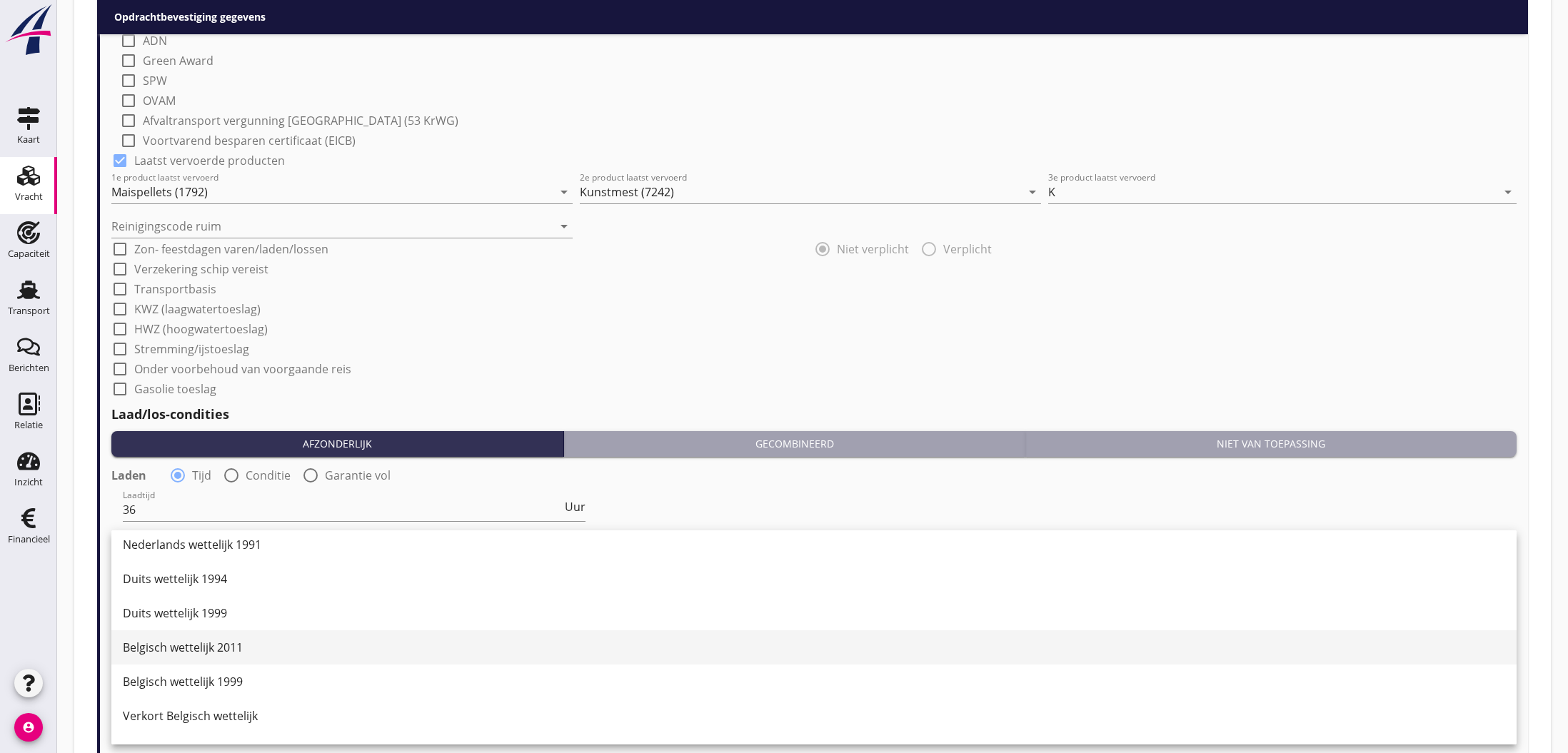
click at [228, 645] on div "Belgisch wettelijk 2011" at bounding box center [814, 647] width 1382 height 17
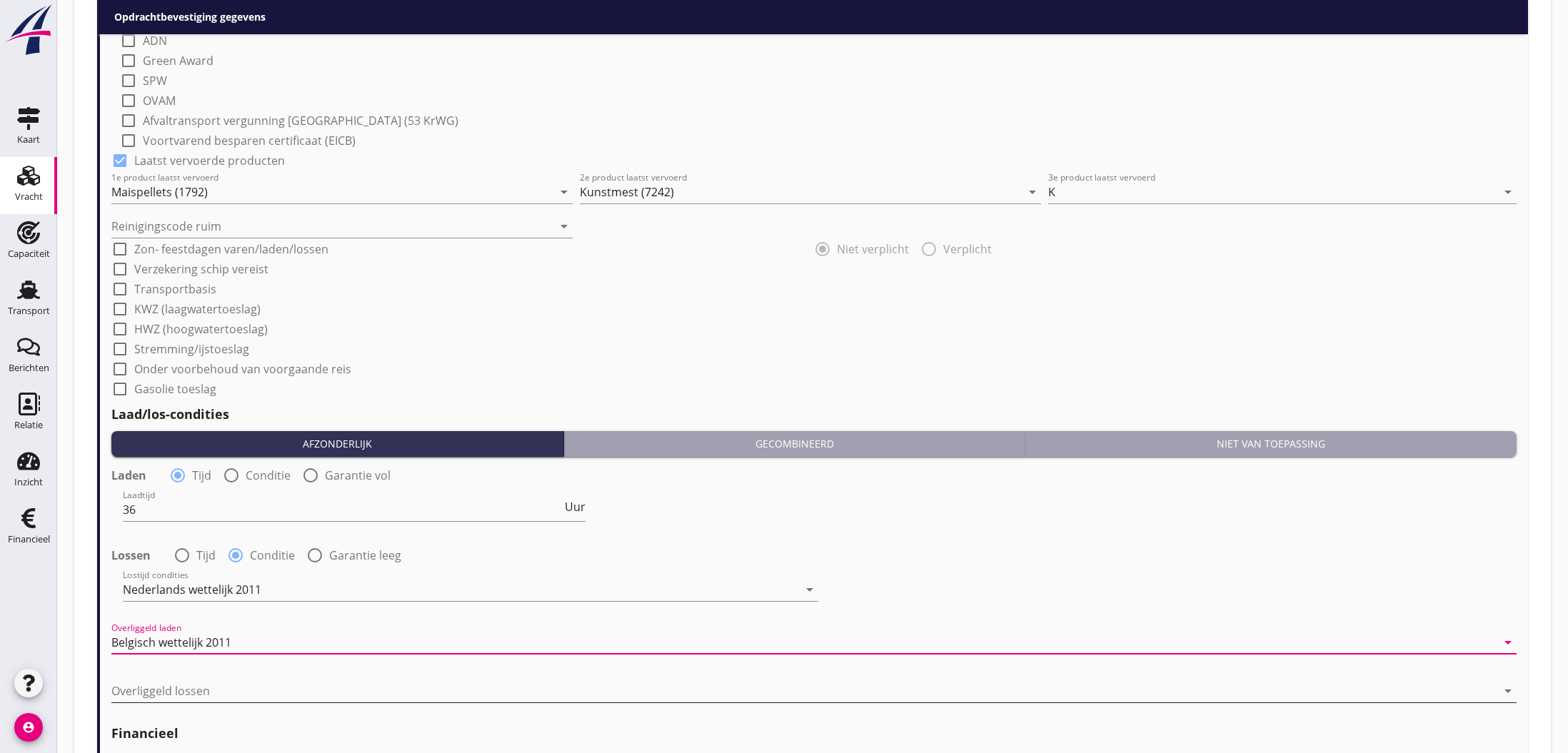
click at [198, 688] on div at bounding box center [804, 690] width 1385 height 23
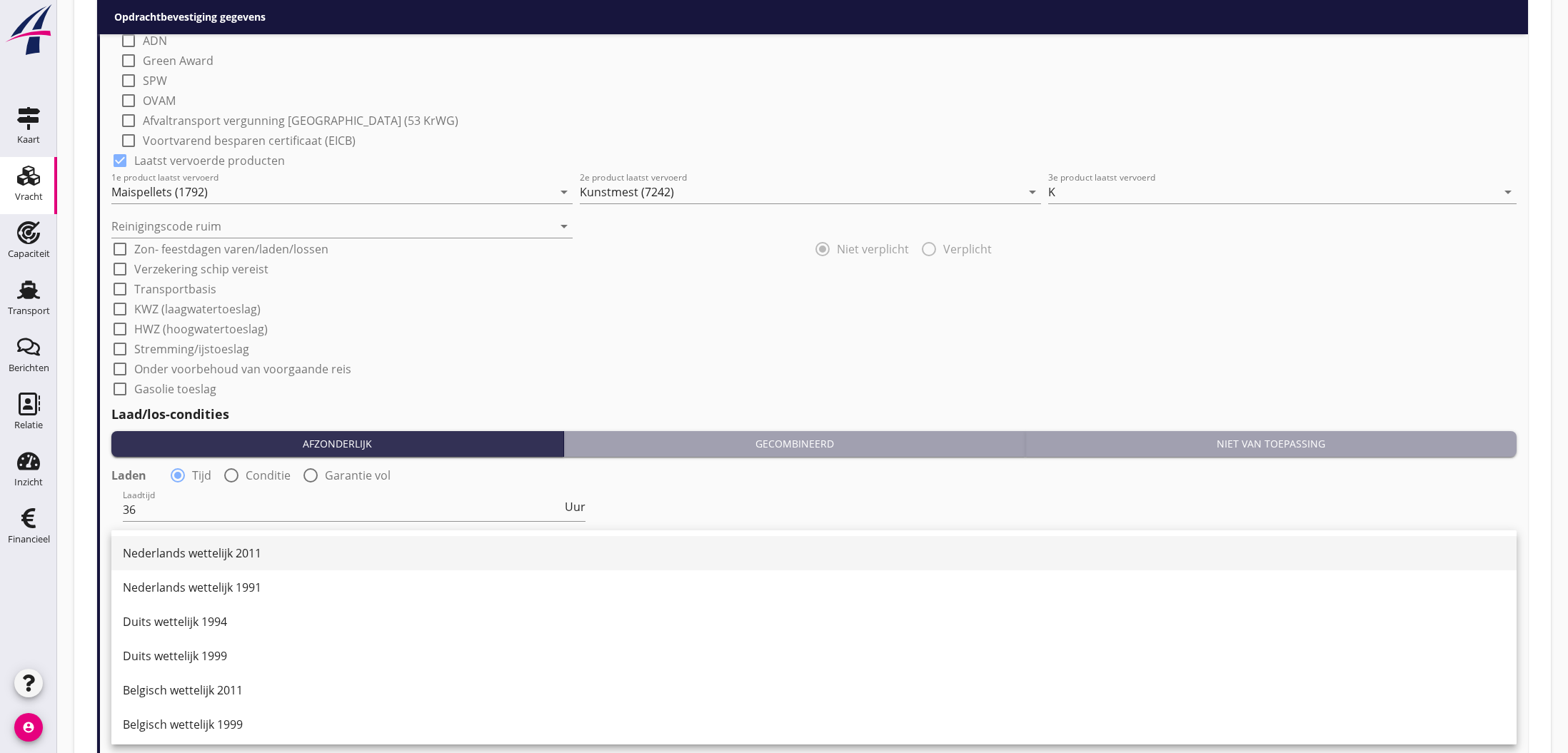
click at [195, 551] on div "Nederlands wettelijk 2011" at bounding box center [814, 553] width 1382 height 17
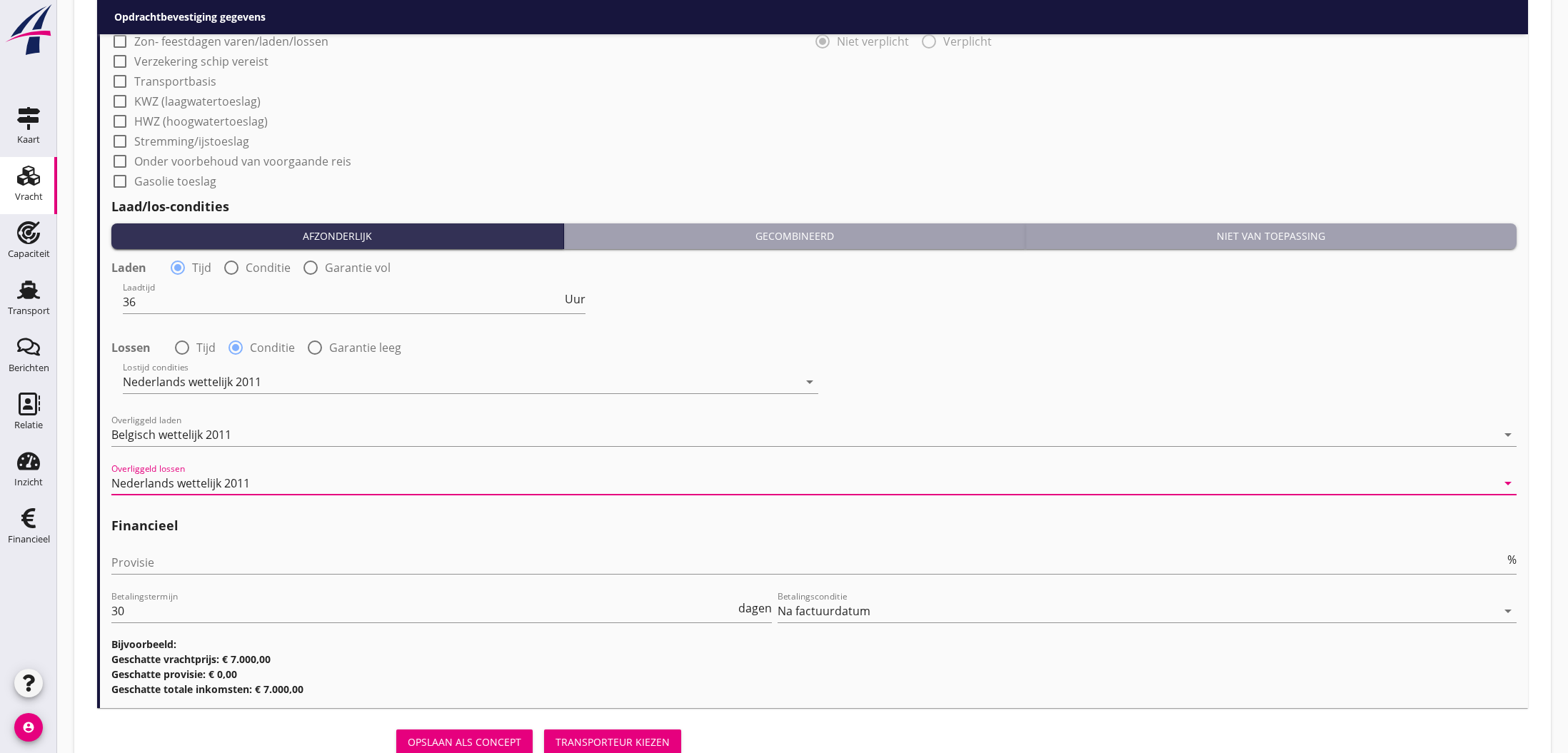
scroll to position [1527, 0]
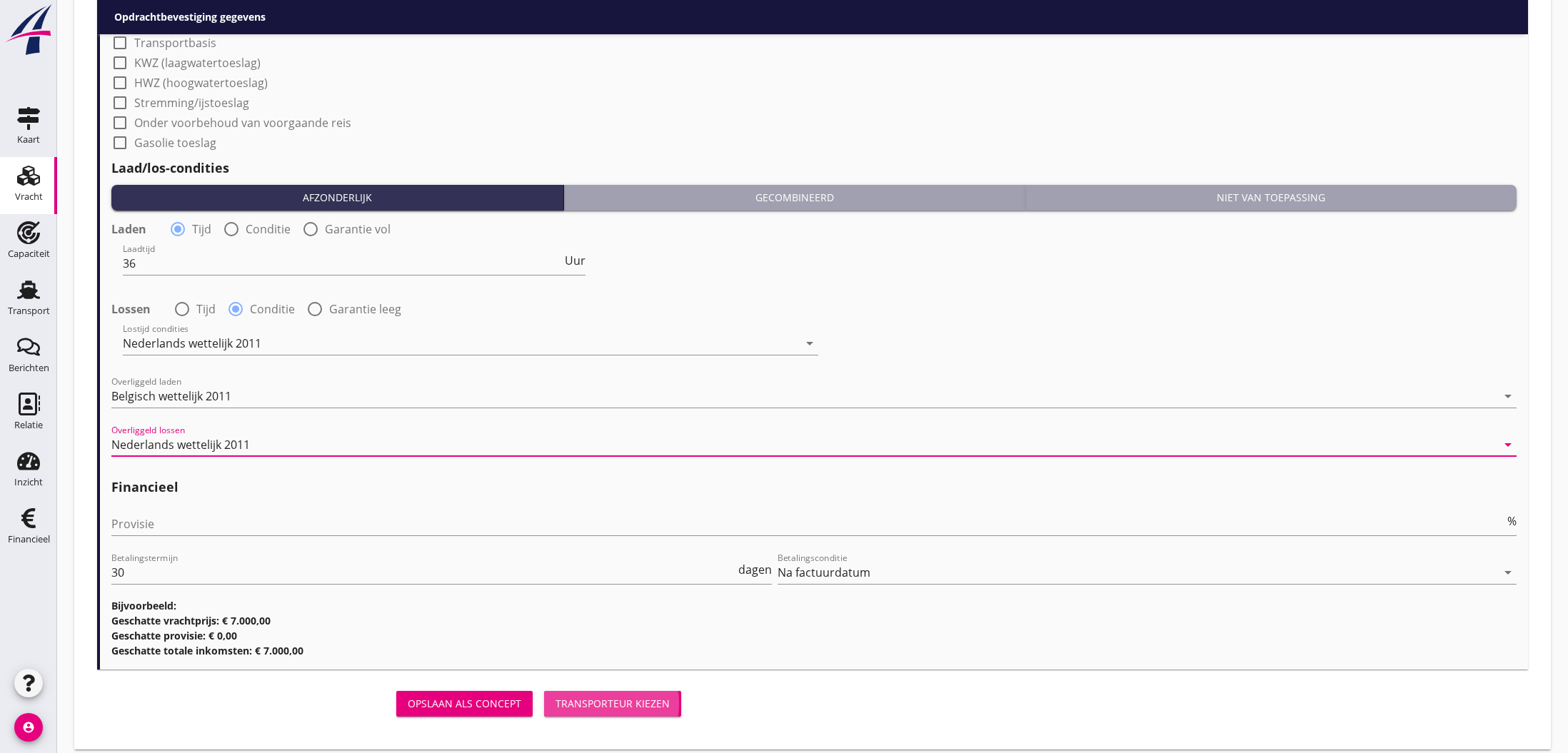
click at [610, 704] on div "Transporteur kiezen" at bounding box center [612, 704] width 115 height 15
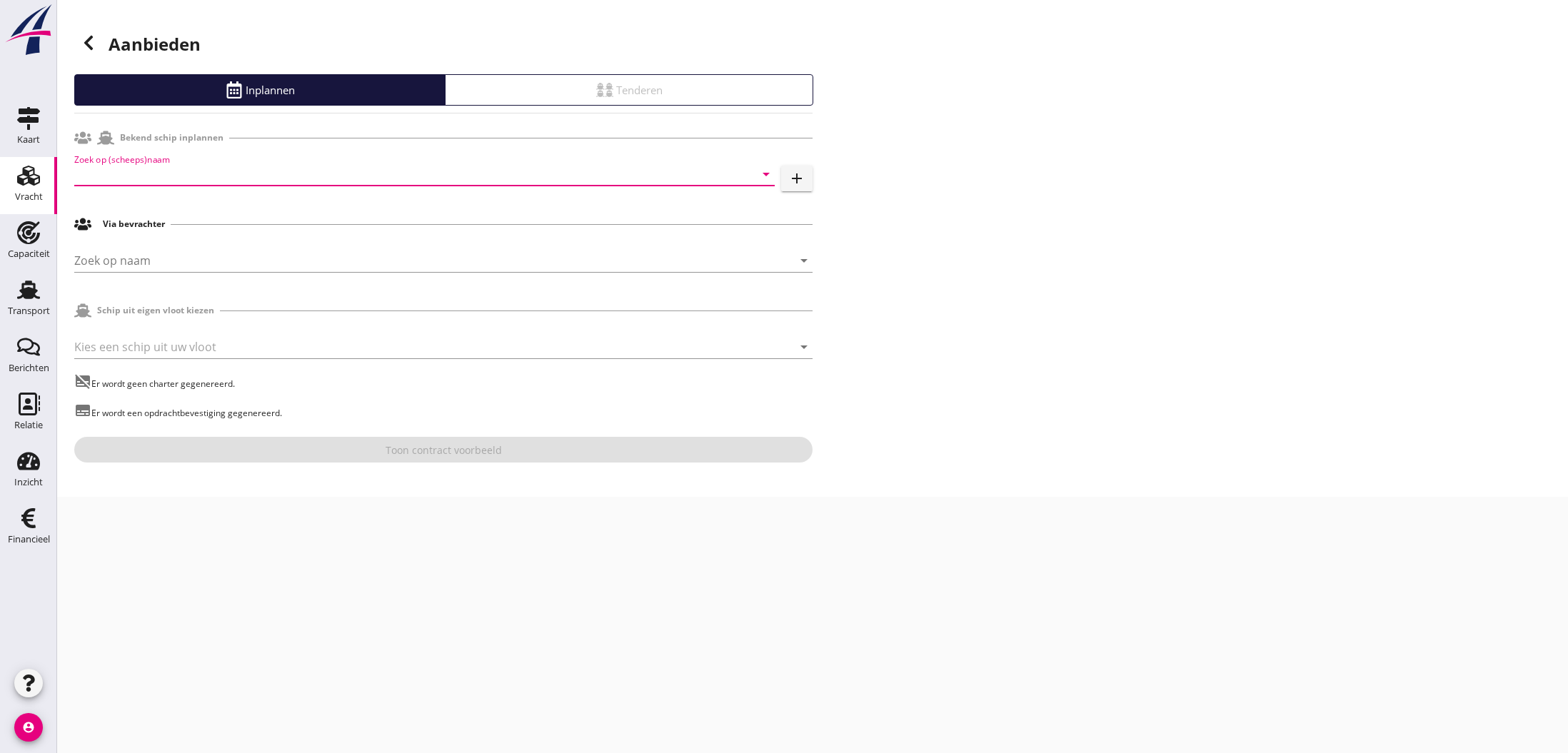
click at [195, 175] on input "Zoek op (scheeps)naam" at bounding box center [404, 174] width 660 height 23
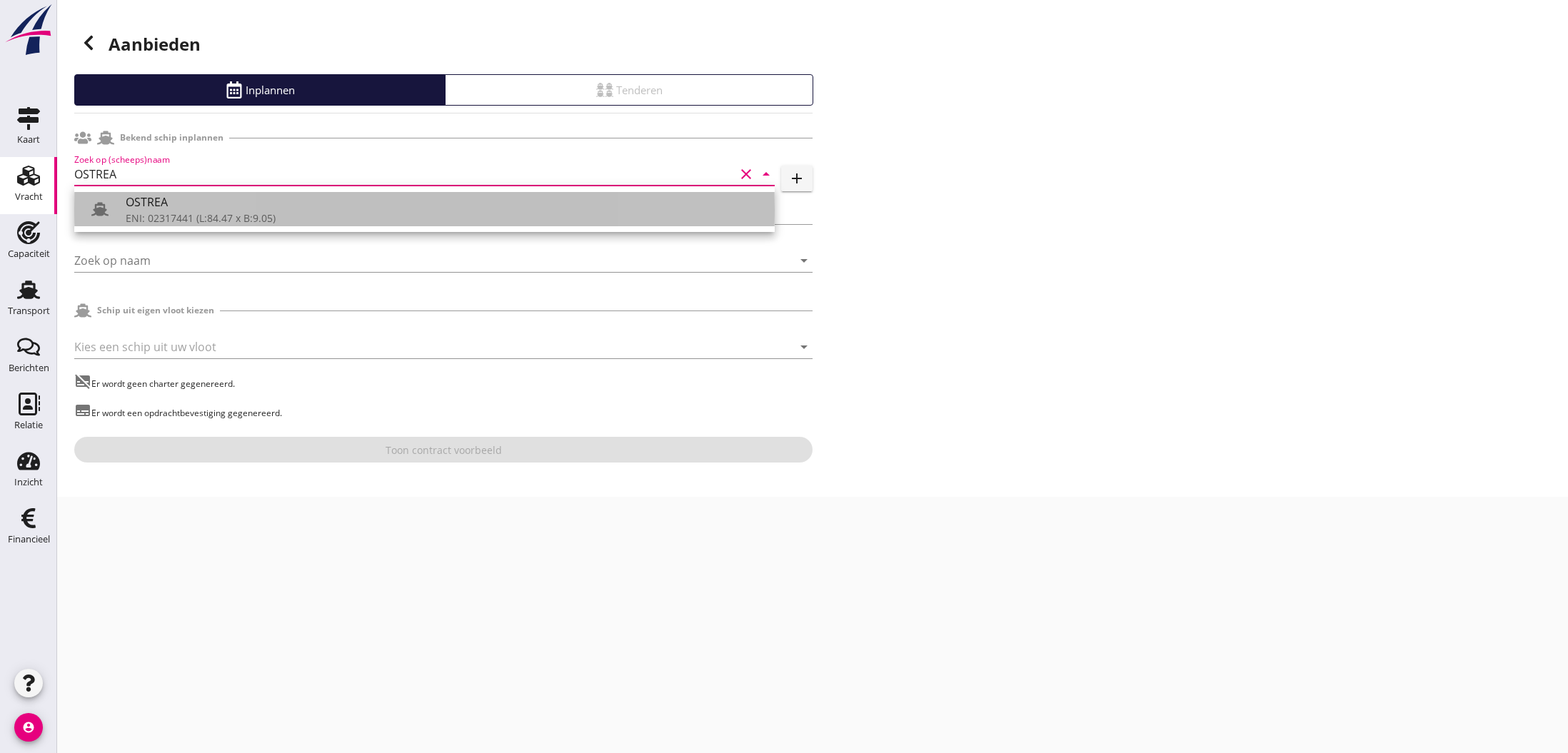
click at [186, 210] on div "OSTREA" at bounding box center [444, 202] width 638 height 17
type input "OSTREA"
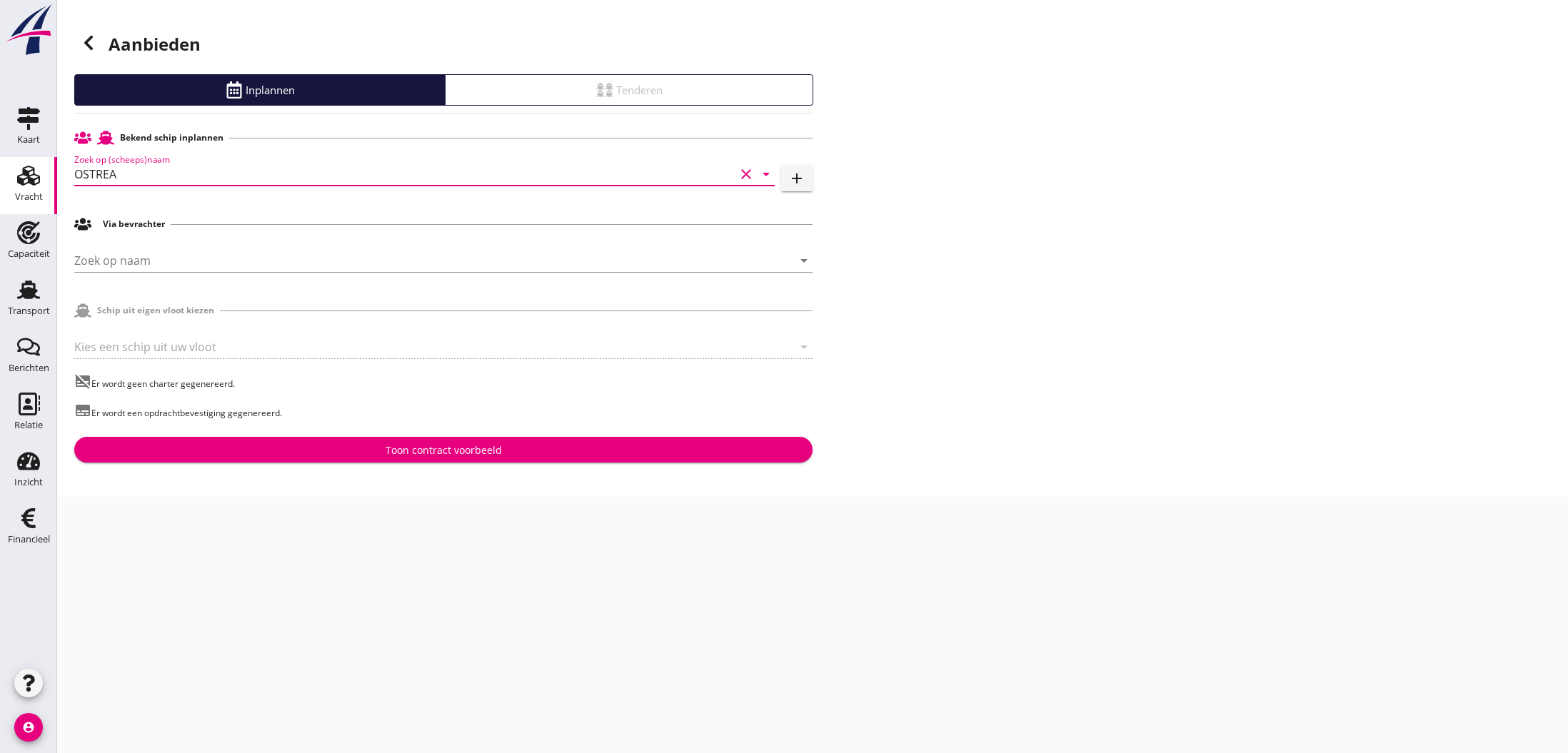
click at [478, 453] on div "Toon contract voorbeeld" at bounding box center [443, 450] width 117 height 15
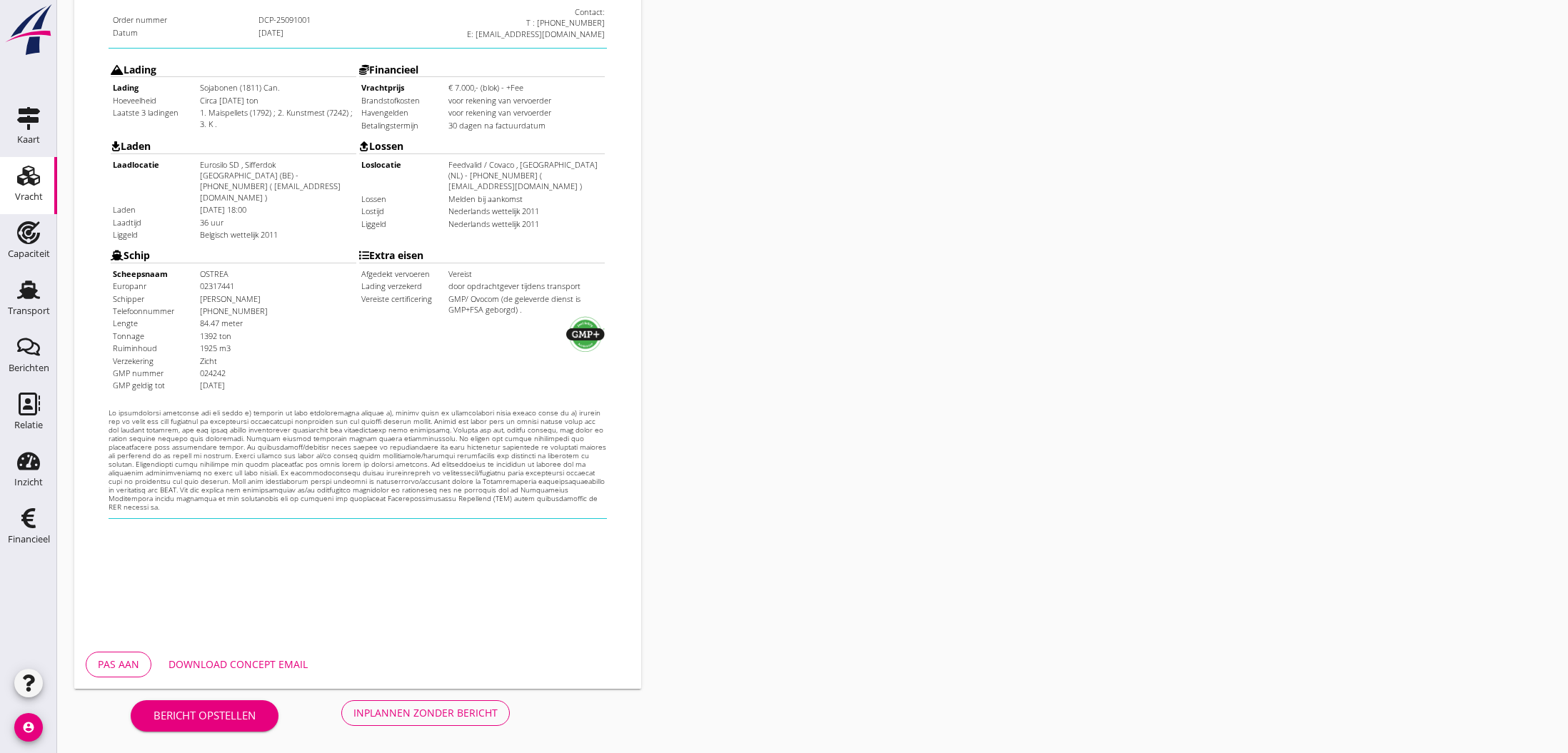
scroll to position [304, 0]
click at [384, 710] on div "Inplannen zonder bericht" at bounding box center [425, 712] width 144 height 15
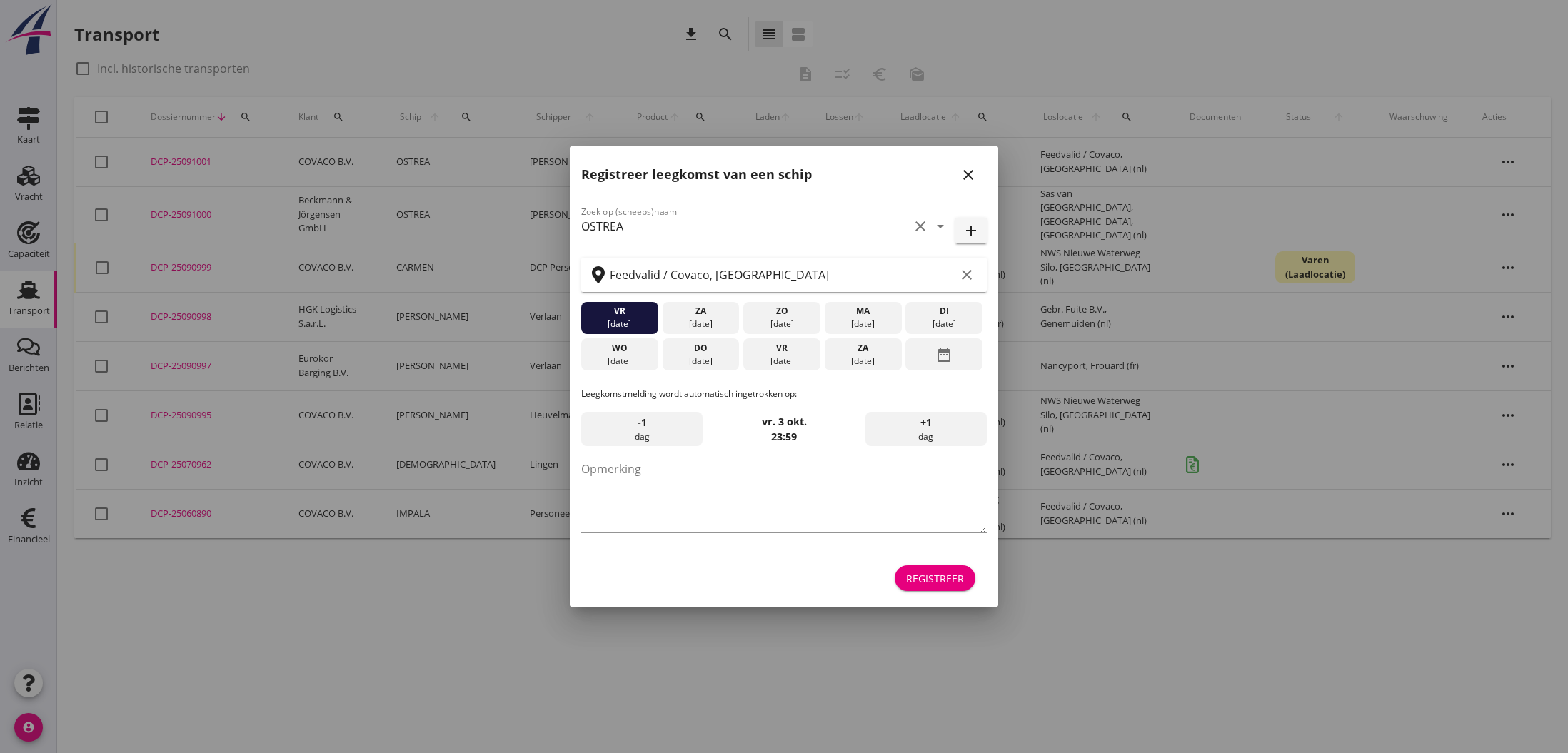
click at [965, 172] on icon "close" at bounding box center [968, 175] width 17 height 17
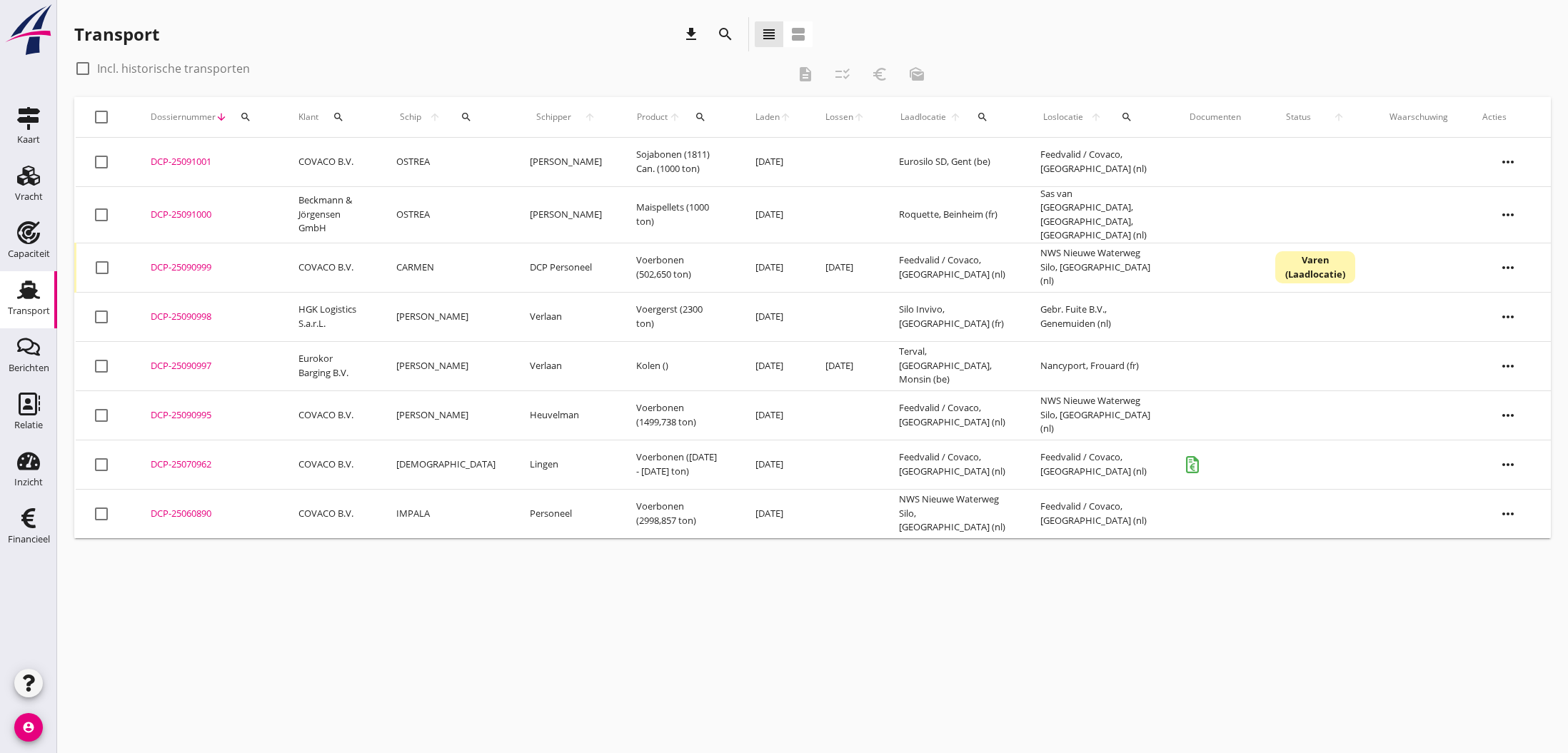
click at [175, 161] on div "DCP-25091001" at bounding box center [207, 161] width 114 height 14
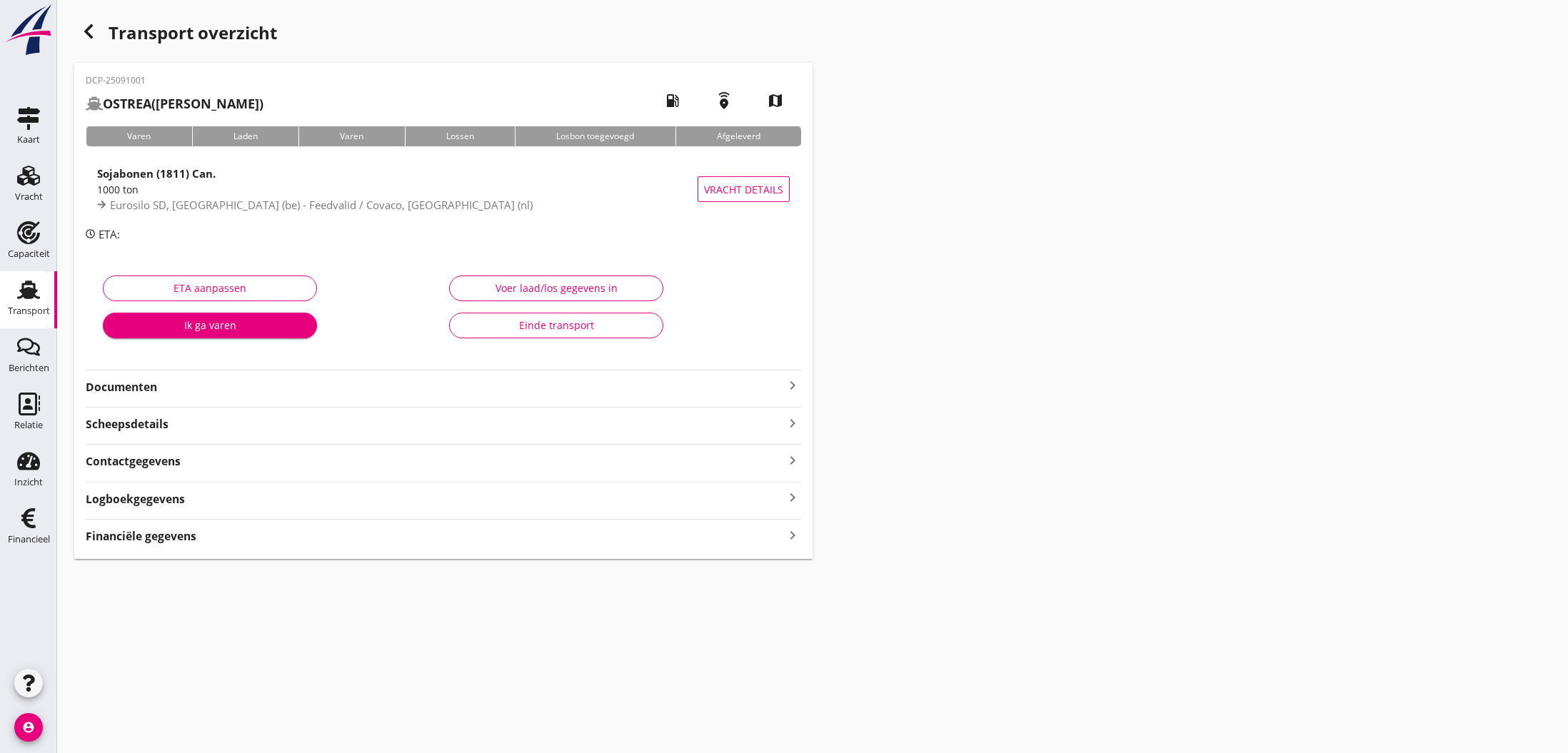
click at [789, 385] on icon "keyboard_arrow_right" at bounding box center [792, 385] width 17 height 17
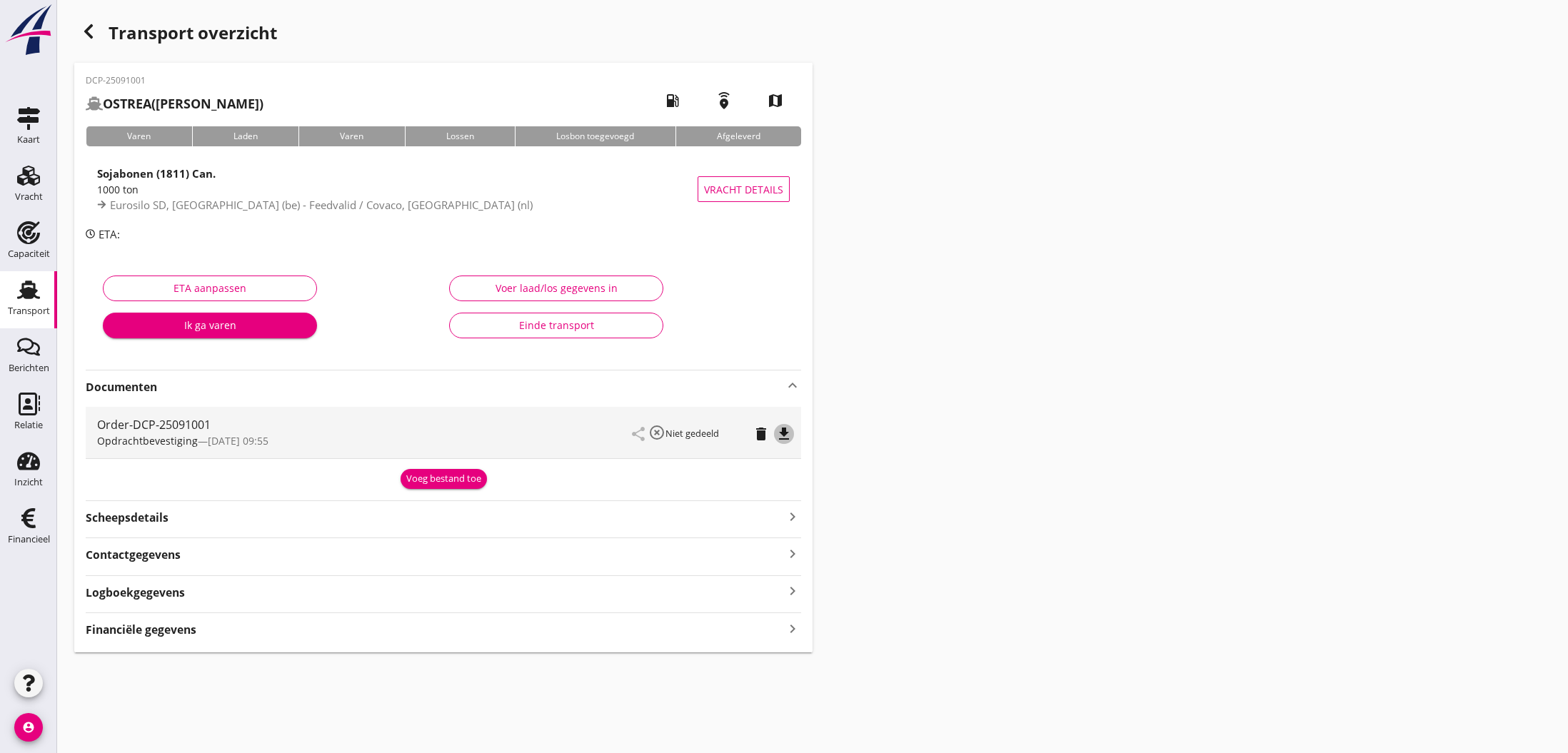
click at [787, 436] on icon "file_download" at bounding box center [784, 434] width 17 height 17
click at [787, 436] on icon "open_in_browser" at bounding box center [784, 434] width 17 height 17
click at [465, 482] on div "Voeg bestand toe" at bounding box center [443, 478] width 75 height 14
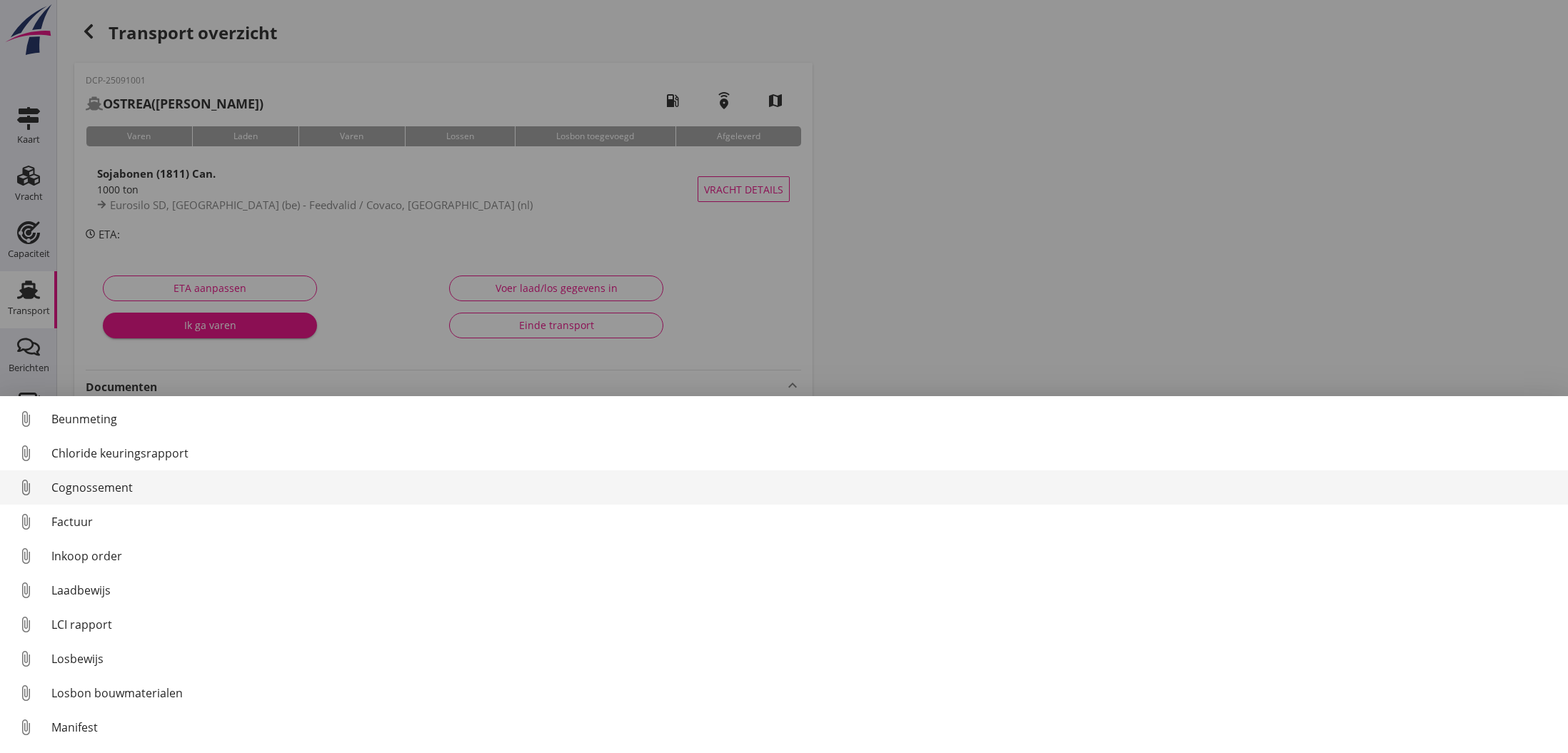
click at [154, 492] on div "Cognossement" at bounding box center [803, 488] width 1505 height 17
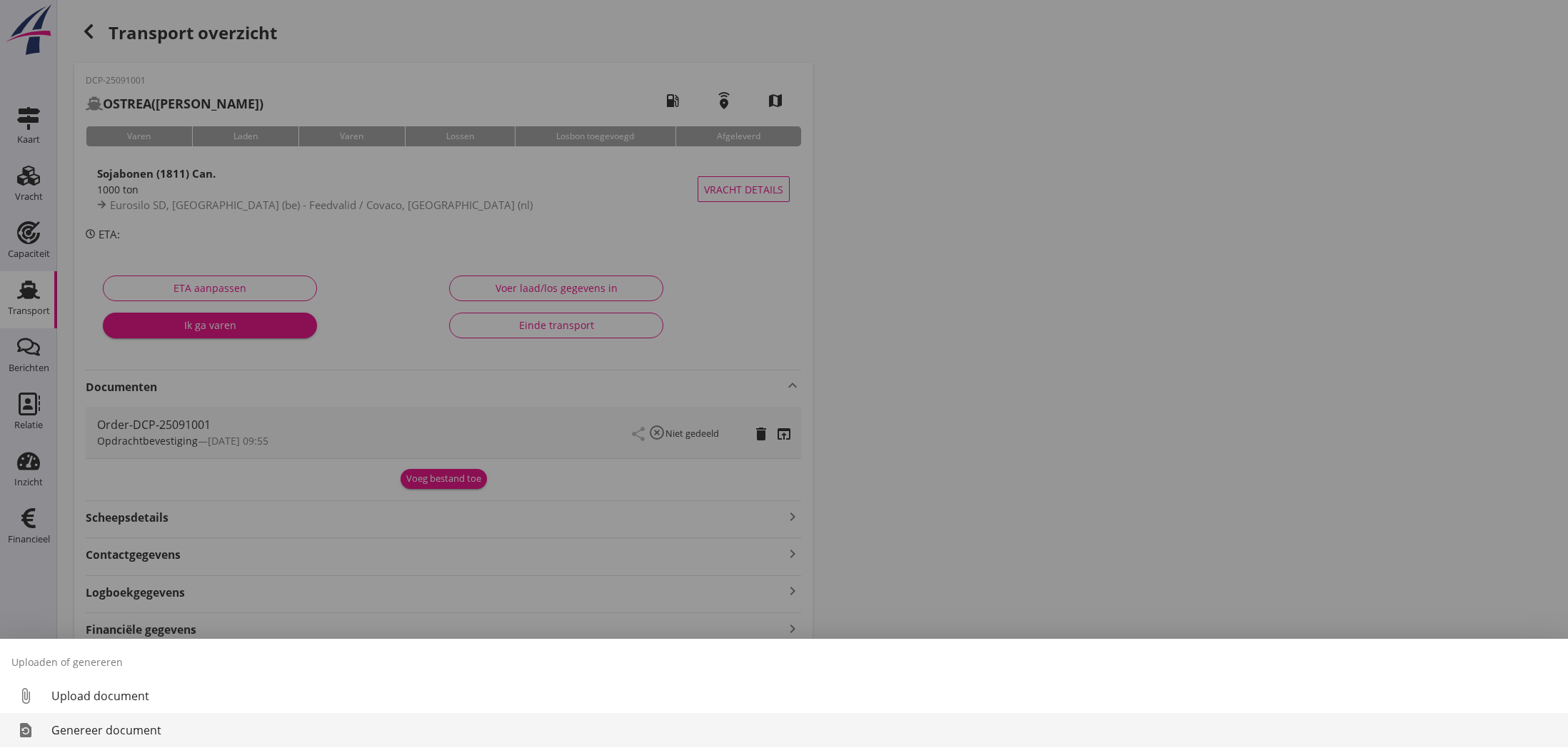
click at [137, 732] on div "Genereer document" at bounding box center [803, 730] width 1505 height 17
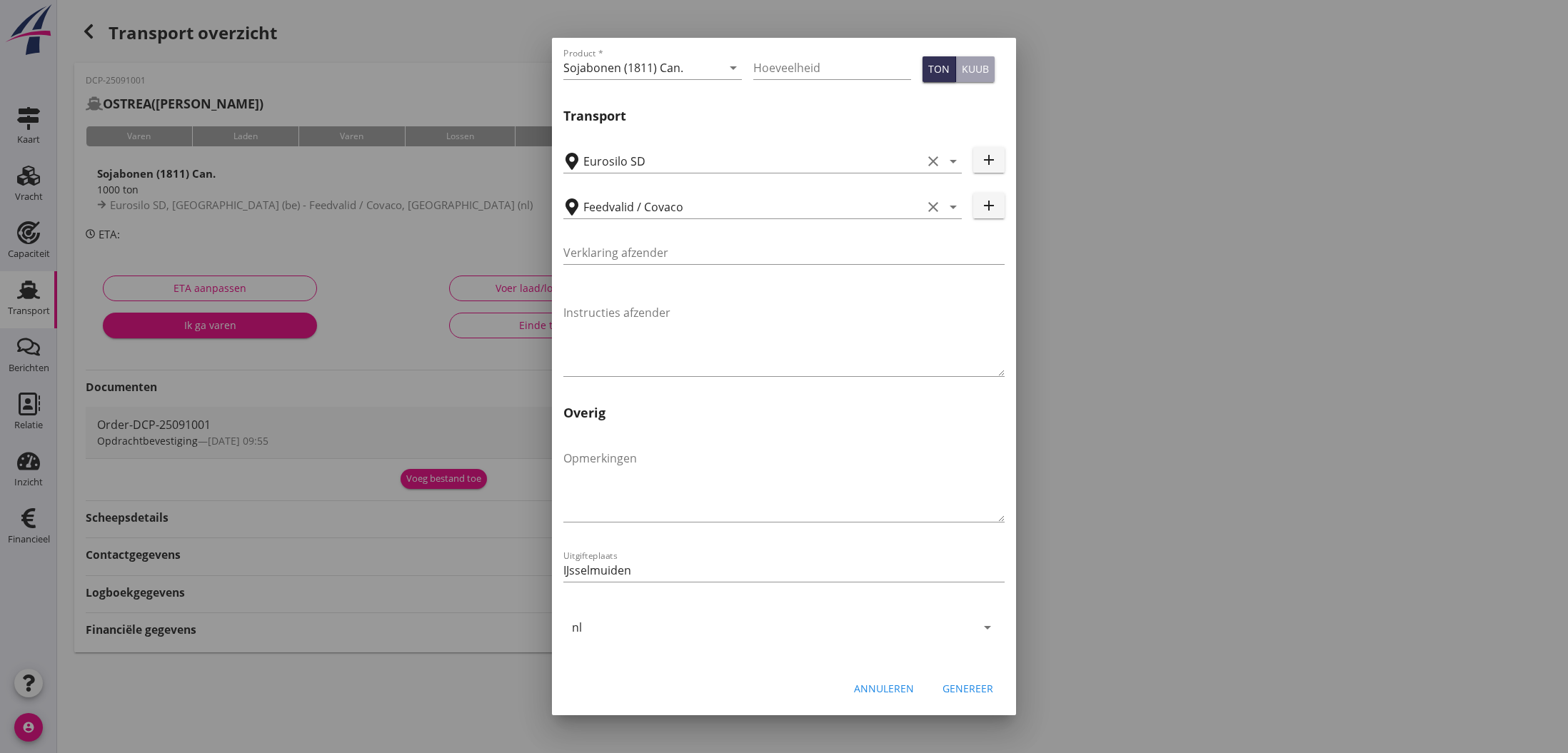
scroll to position [339, 0]
click at [971, 688] on div "Genereer" at bounding box center [967, 689] width 50 height 15
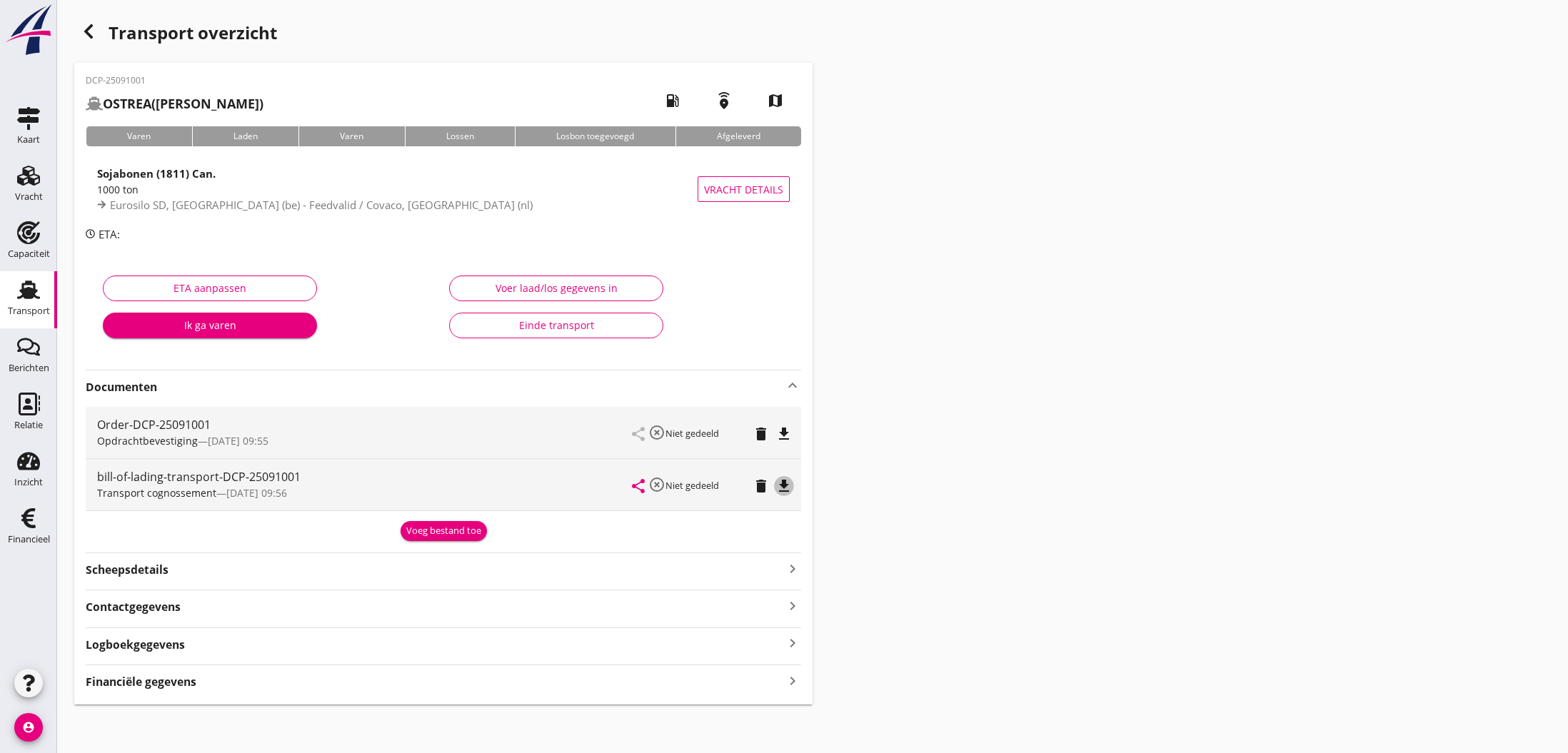
click at [784, 485] on icon "file_download" at bounding box center [784, 486] width 17 height 17
click at [784, 485] on icon "open_in_browser" at bounding box center [784, 486] width 17 height 17
click at [456, 533] on div "Voeg bestand toe" at bounding box center [443, 530] width 75 height 14
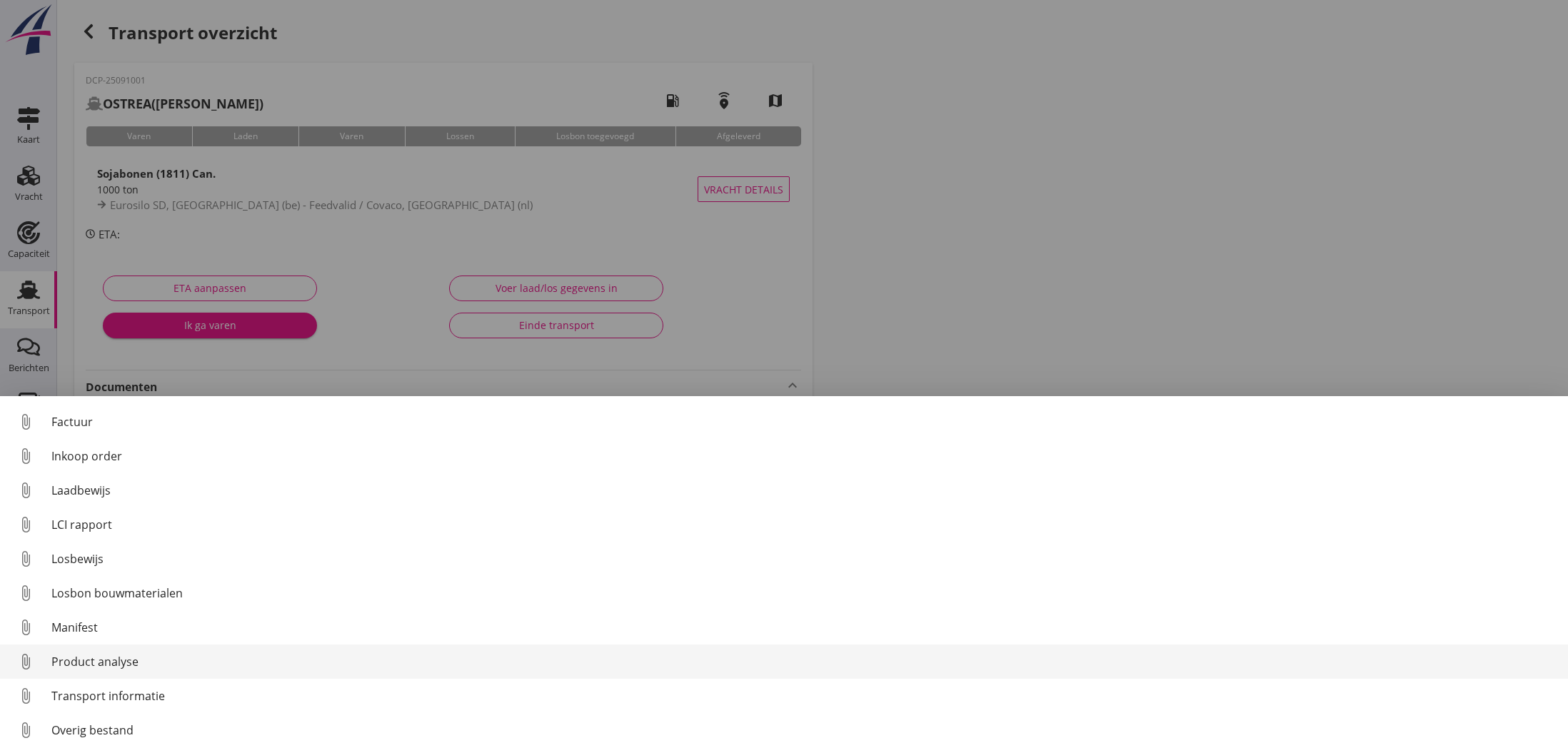
scroll to position [99, 0]
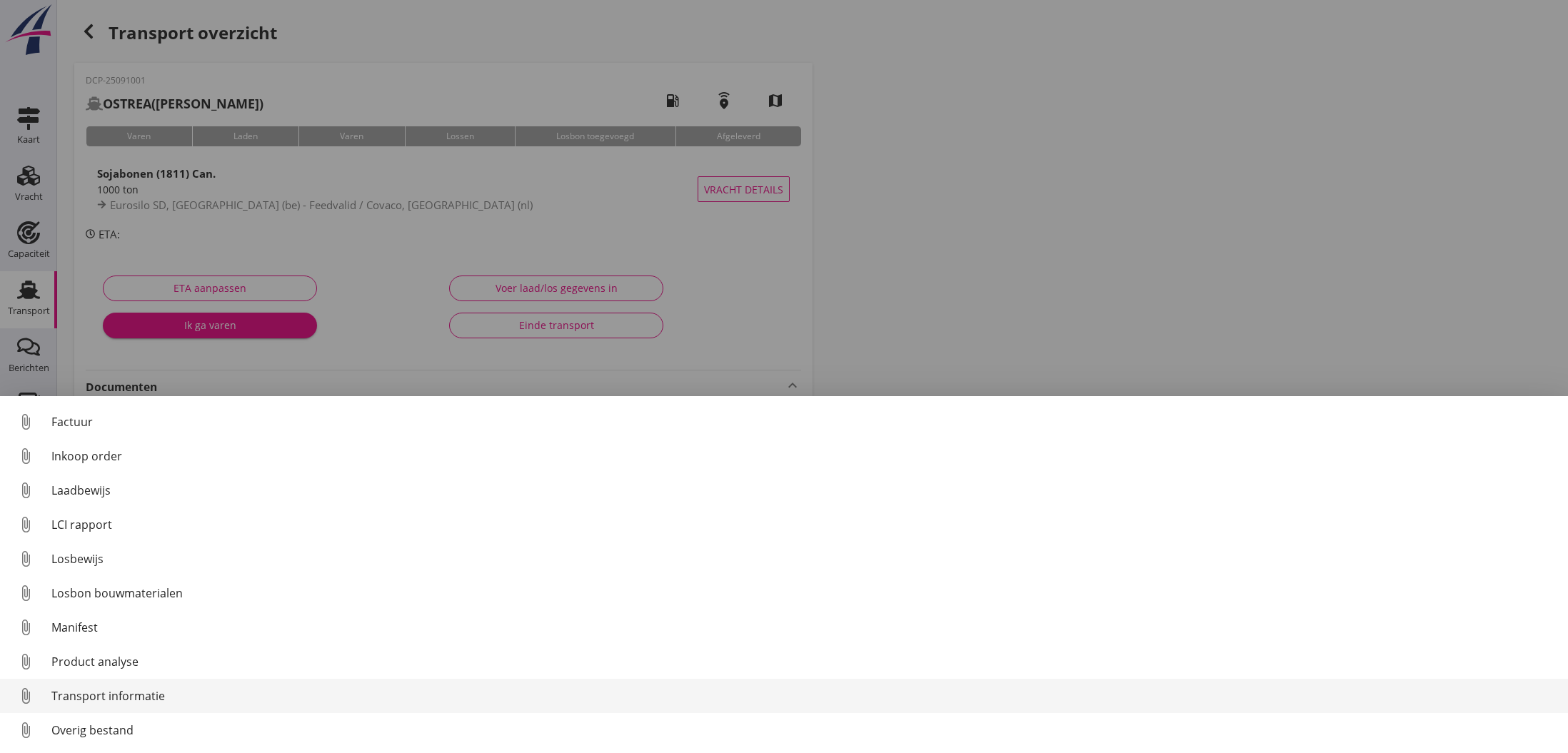
click at [100, 693] on div "Transport informatie" at bounding box center [803, 696] width 1505 height 17
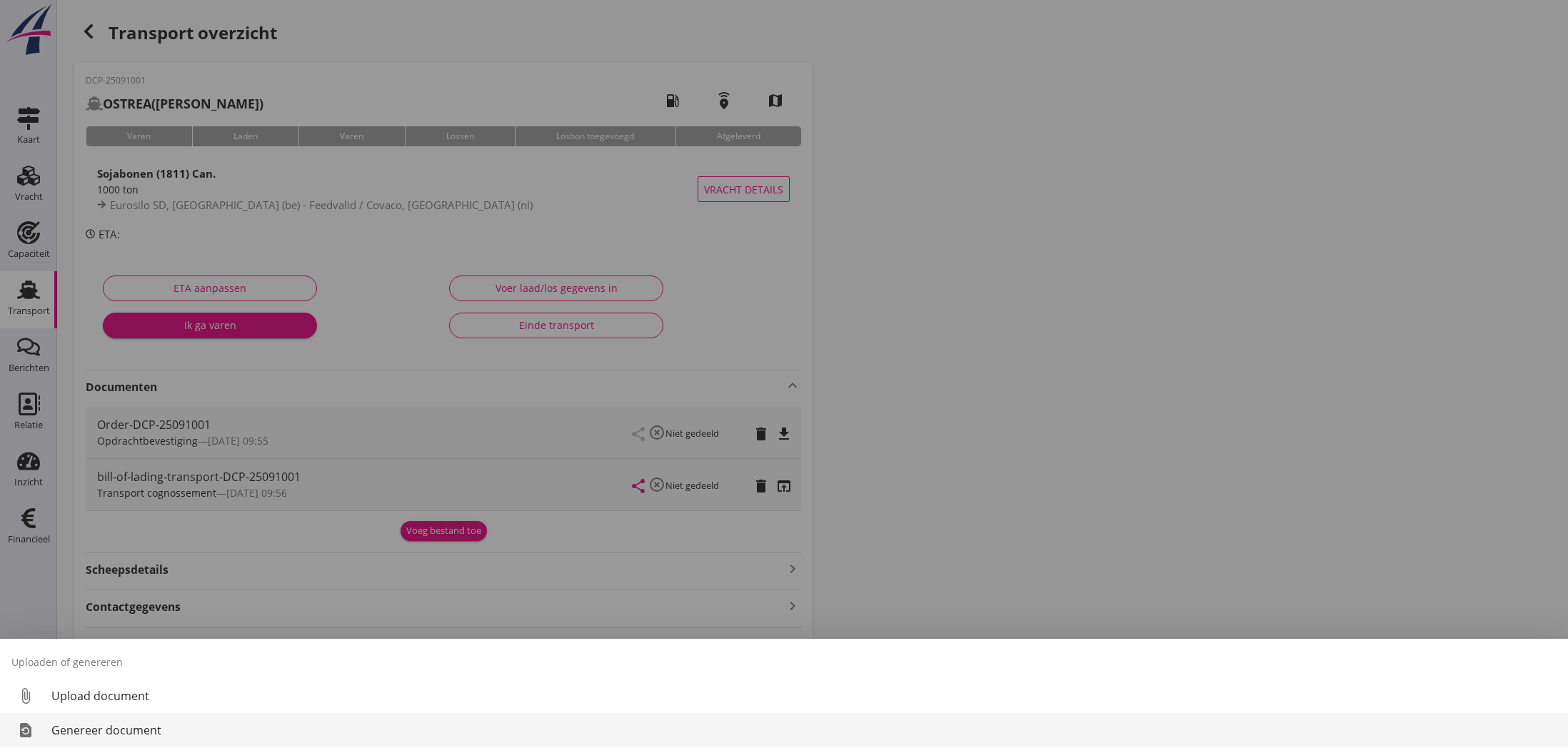
click at [131, 726] on div "Genereer document" at bounding box center [803, 730] width 1505 height 17
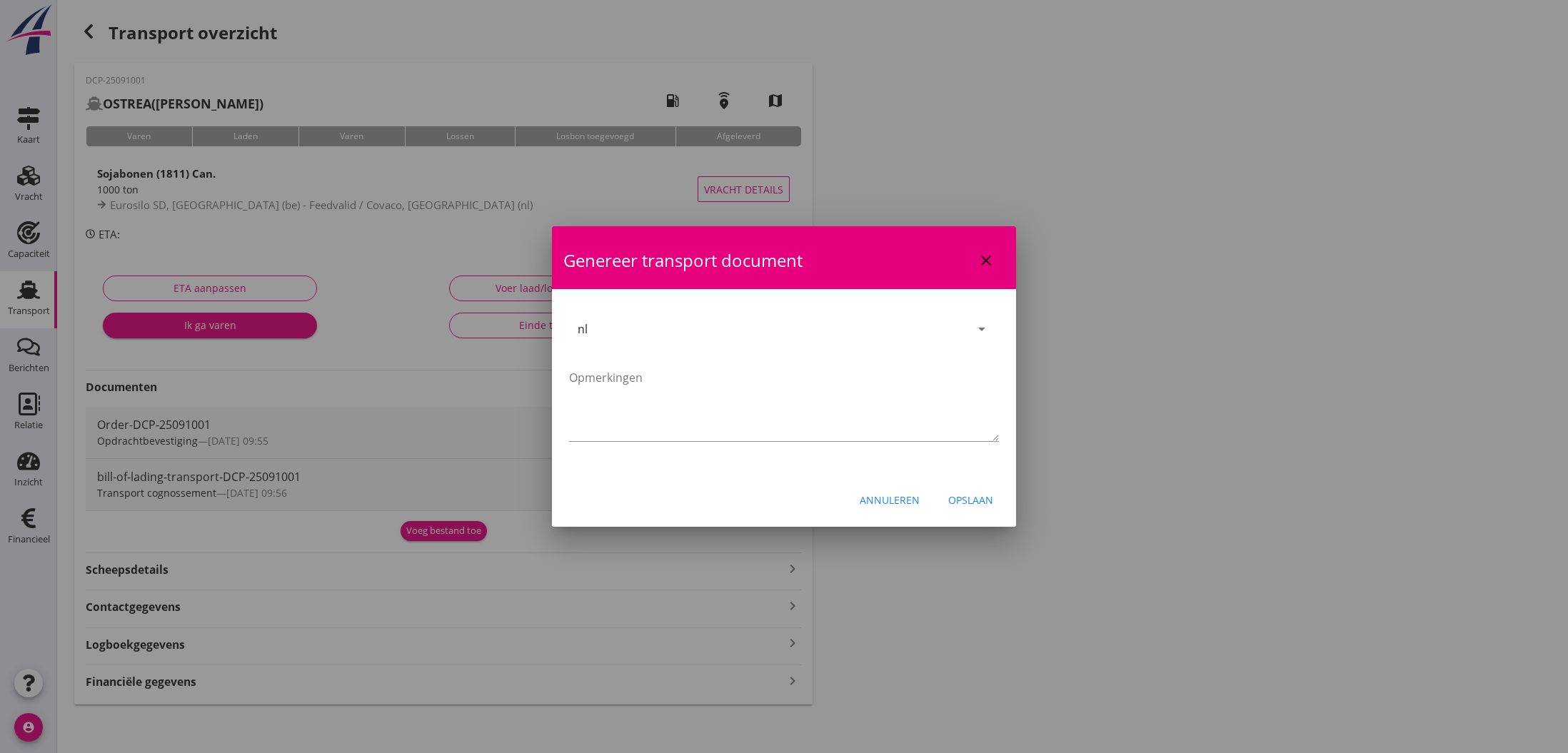
click at [976, 496] on div "Opslaan" at bounding box center [970, 500] width 45 height 15
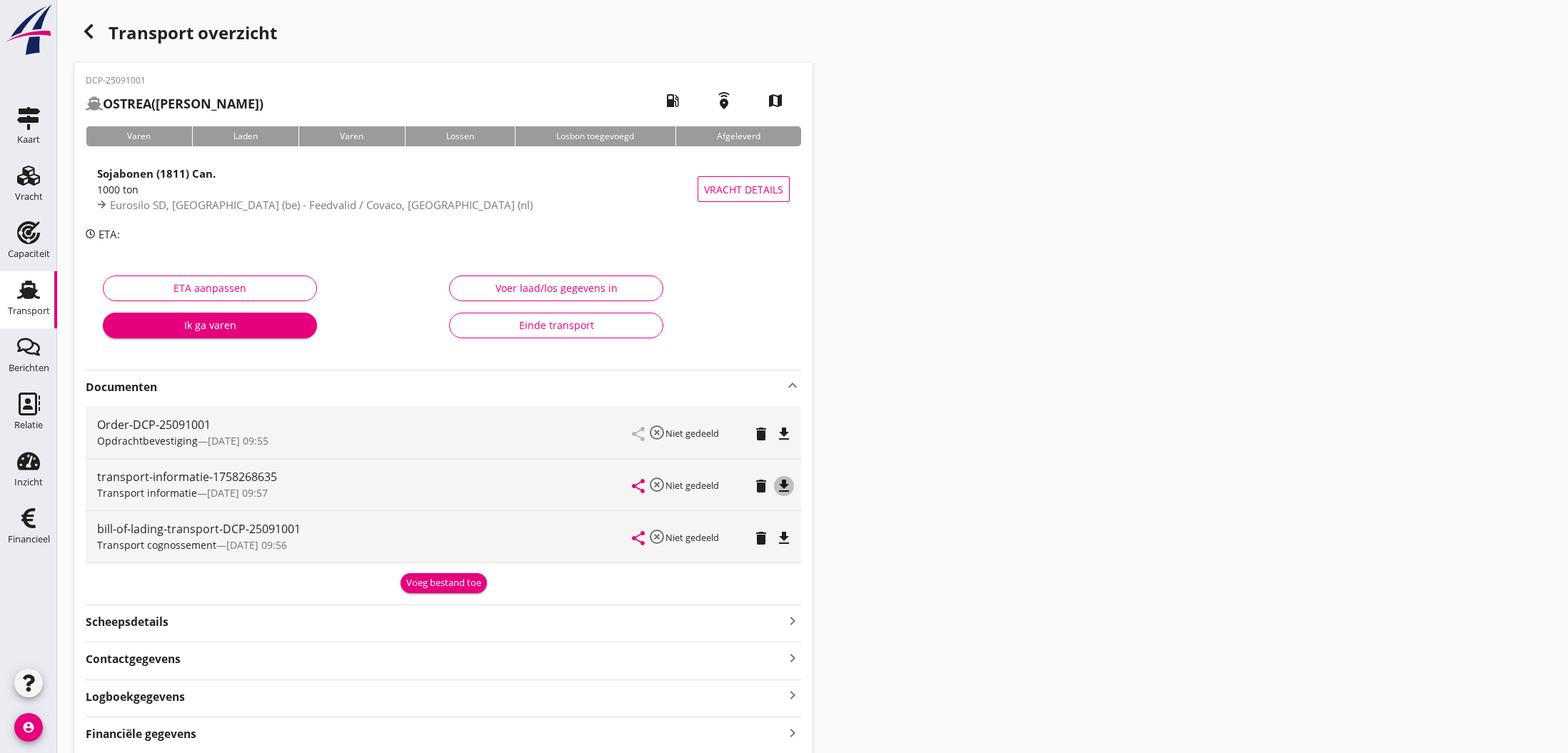
click at [784, 488] on icon "file_download" at bounding box center [784, 486] width 17 height 17
click at [784, 488] on icon "open_in_browser" at bounding box center [784, 486] width 17 height 17
